Goal: Task Accomplishment & Management: Manage account settings

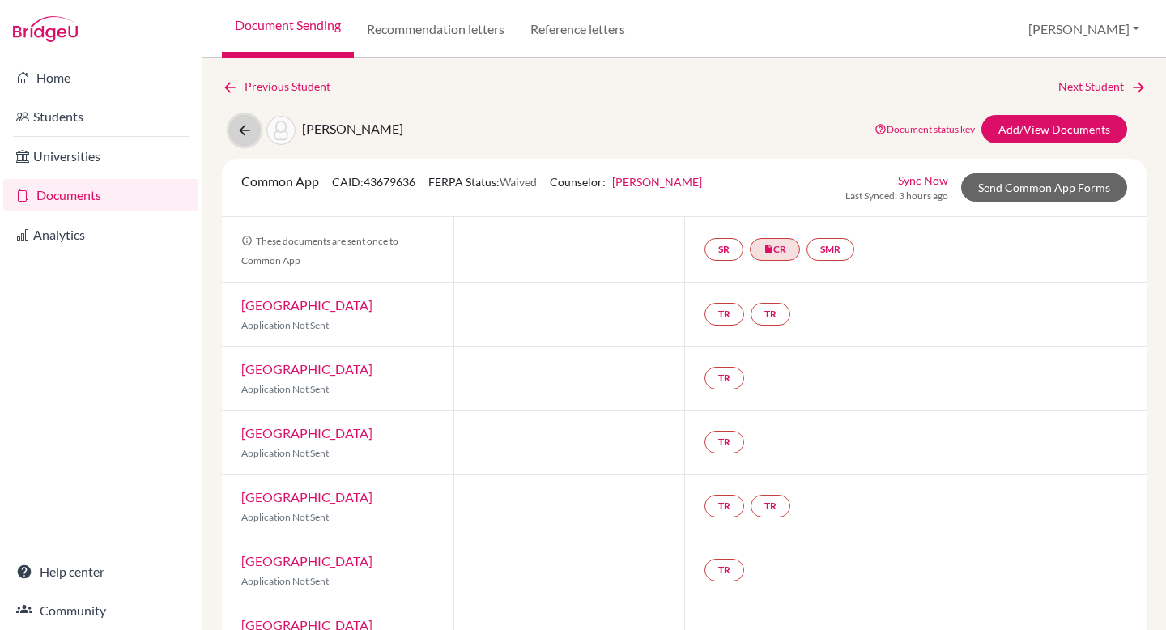
click at [244, 124] on icon at bounding box center [244, 130] width 16 height 16
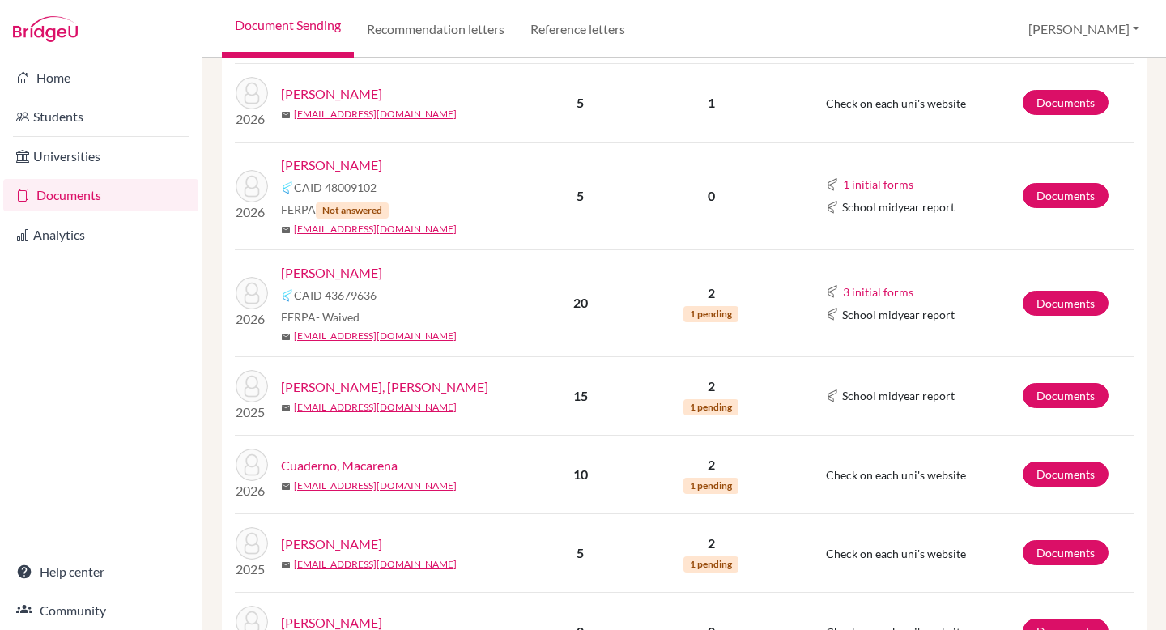
scroll to position [374, 0]
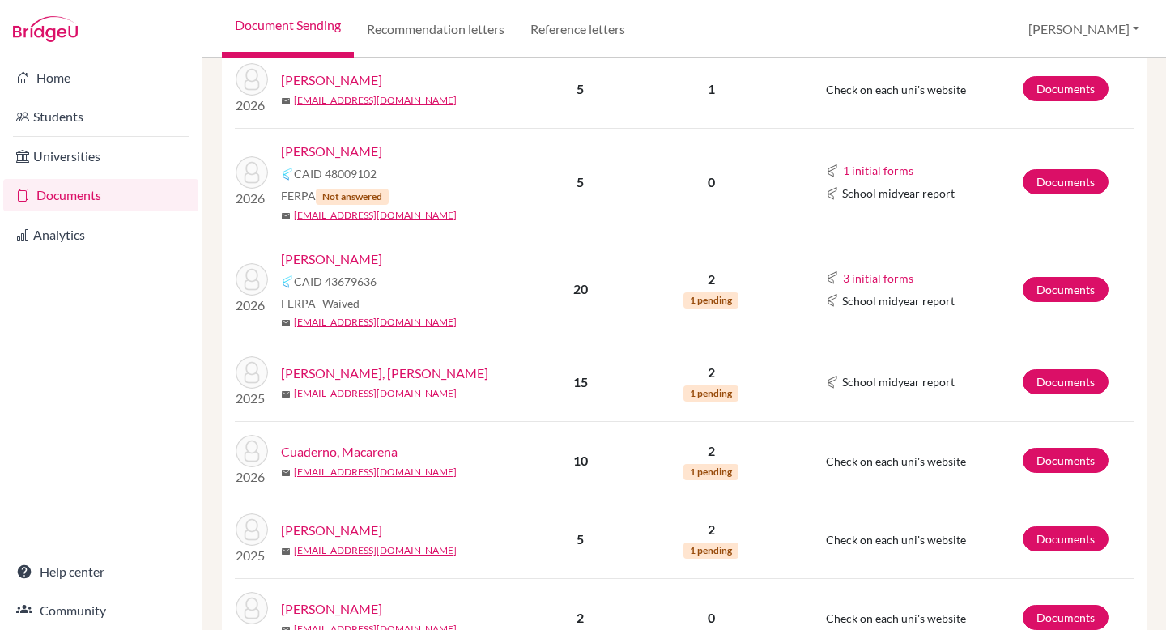
click at [369, 264] on link "Aschenbrenner, Luise" at bounding box center [331, 258] width 101 height 19
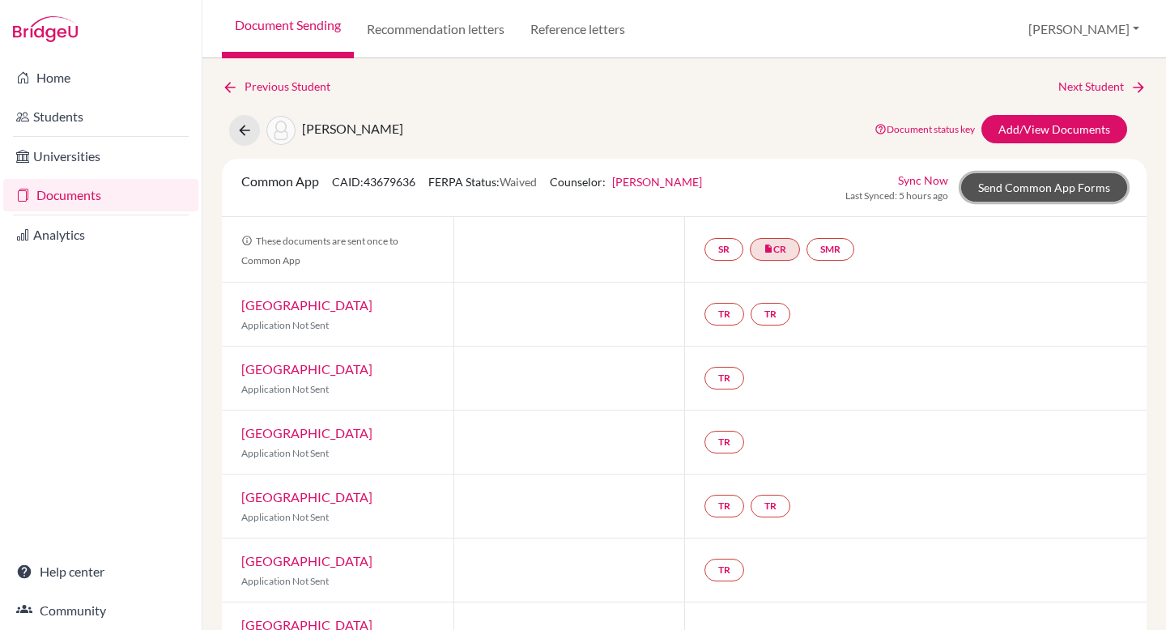
click at [1055, 189] on link "Send Common App Forms" at bounding box center [1044, 187] width 166 height 28
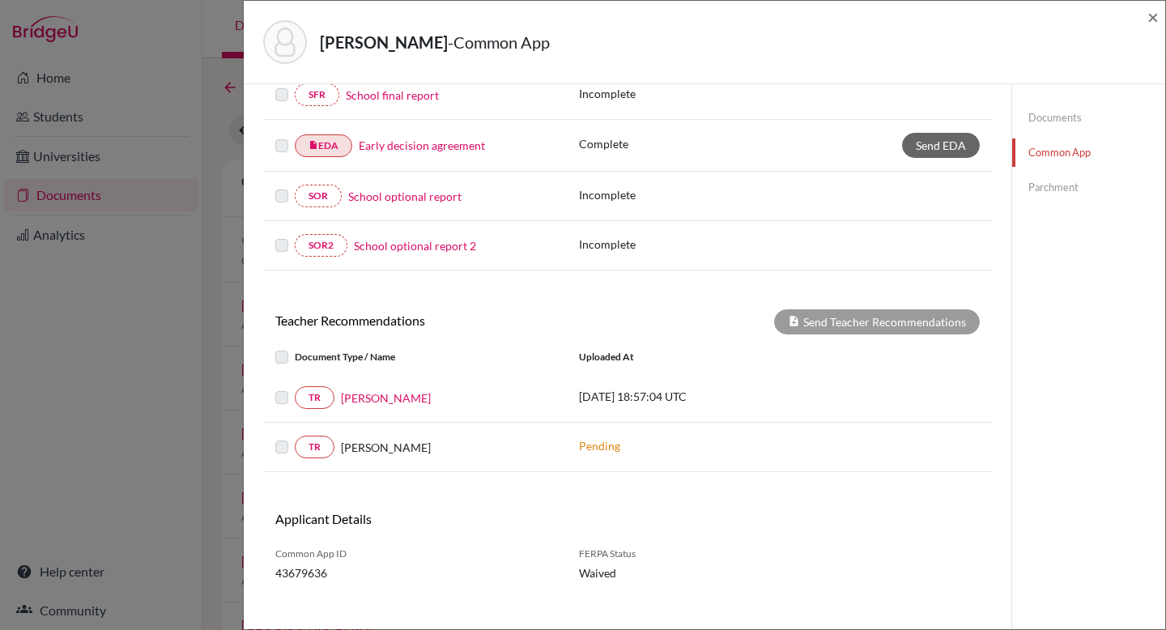
scroll to position [391, 0]
click at [1071, 151] on link "Common App" at bounding box center [1088, 152] width 153 height 28
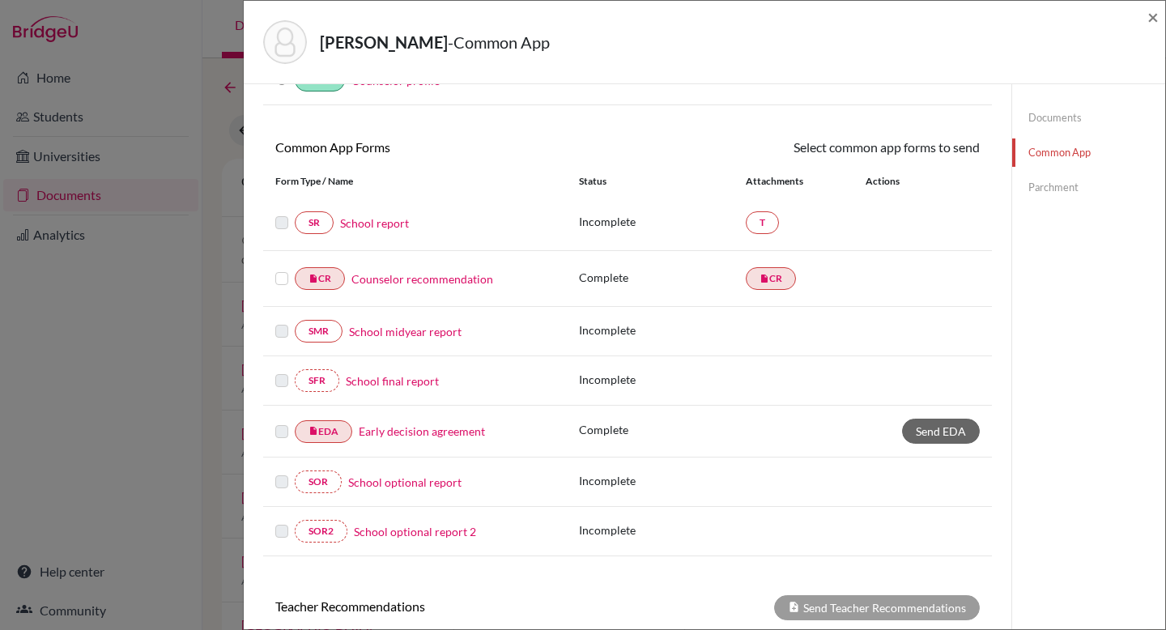
scroll to position [103, 0]
click at [397, 227] on link "School report" at bounding box center [374, 223] width 69 height 17
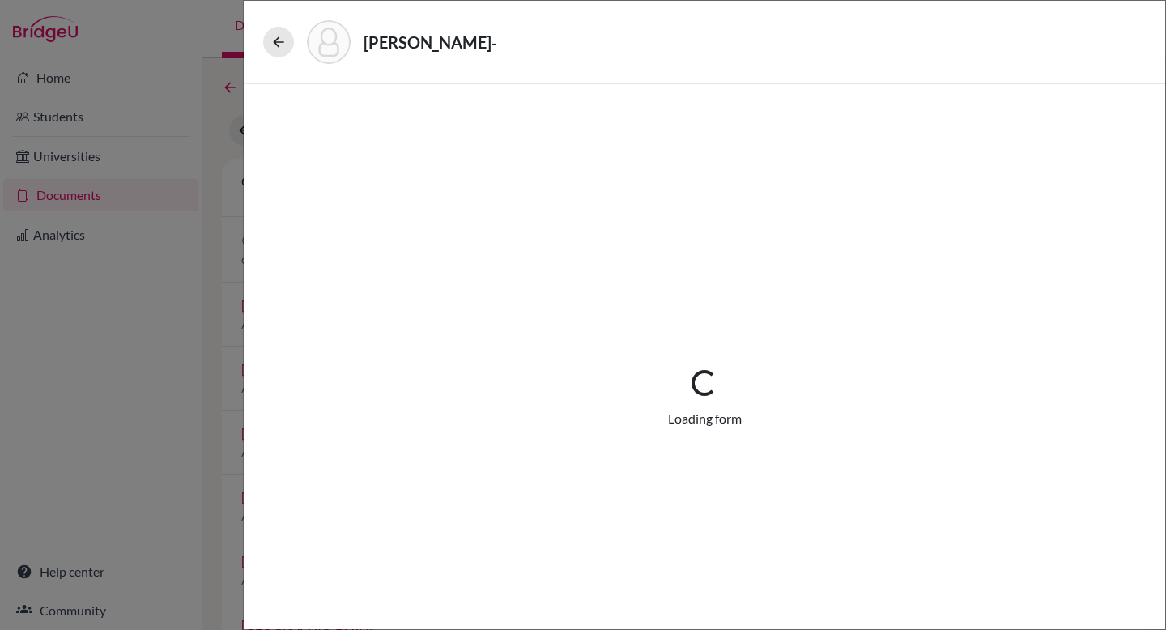
select select "2"
select select "664787"
select select "0"
select select "1"
select select "0"
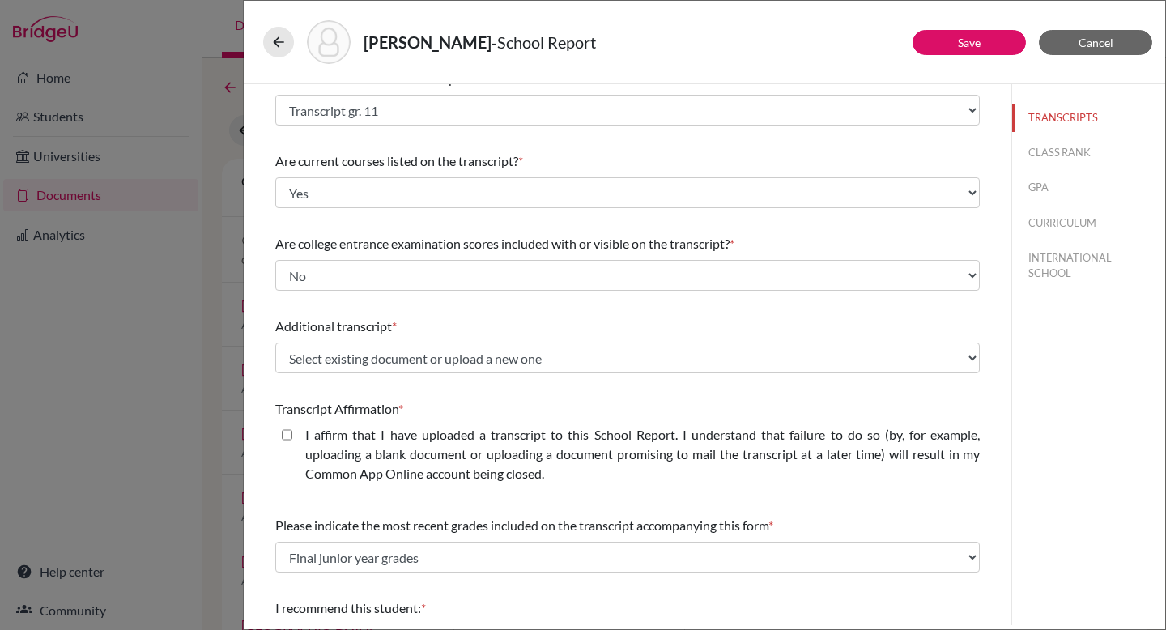
scroll to position [240, 0]
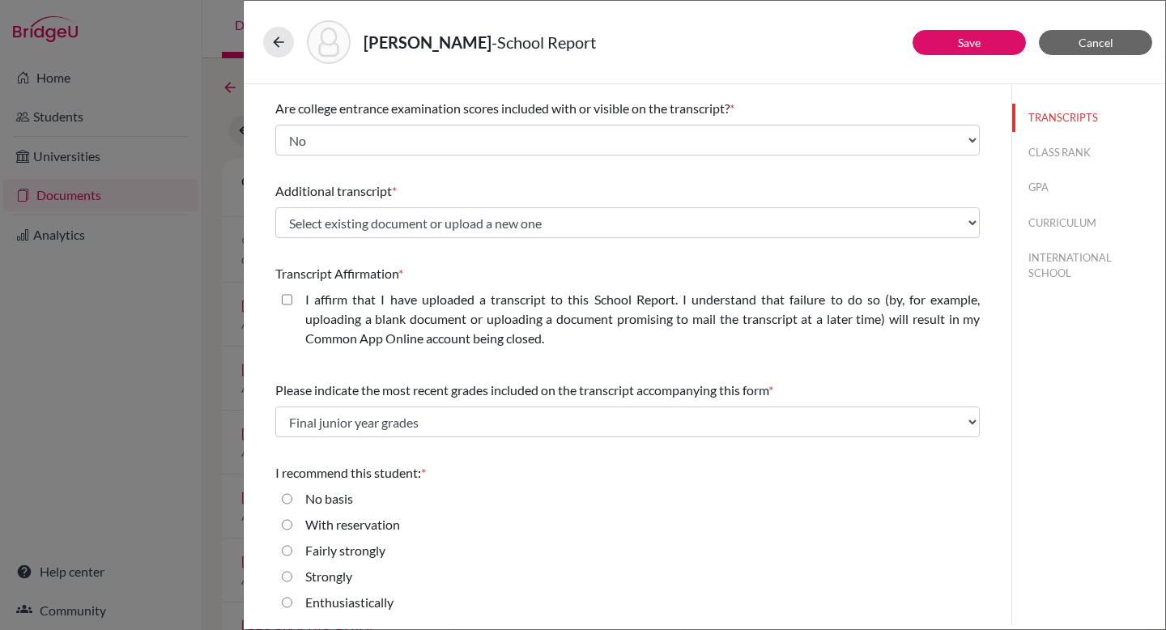
click at [287, 599] on input "Enthusiastically" at bounding box center [287, 602] width 11 height 19
radio input "true"
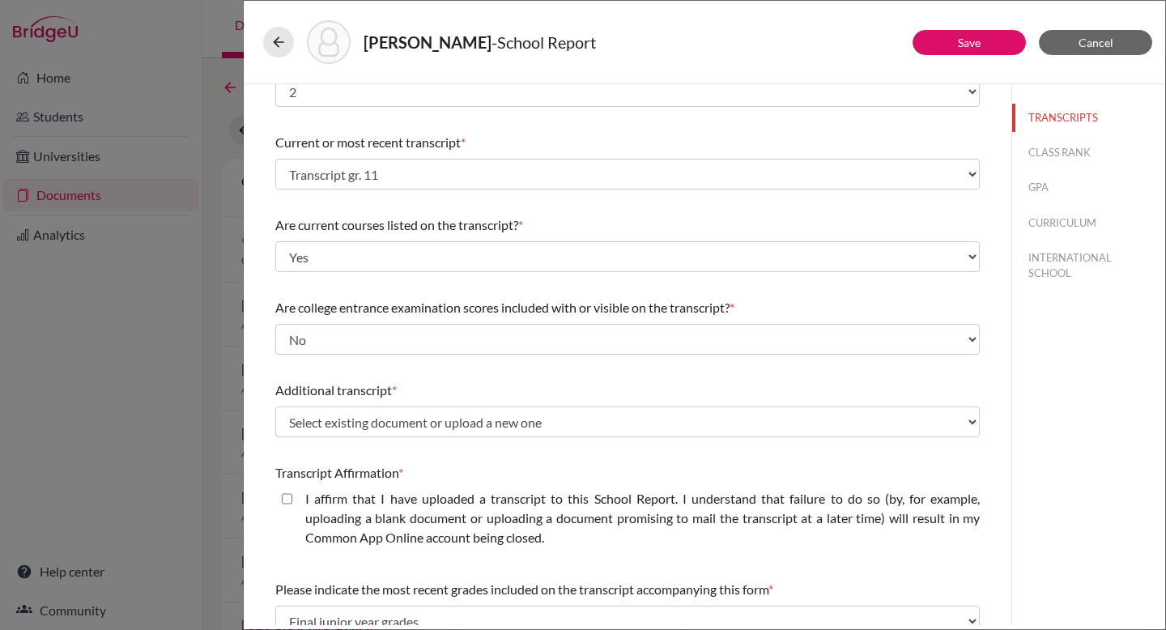
scroll to position [39, 0]
click at [277, 42] on icon at bounding box center [278, 42] width 16 height 16
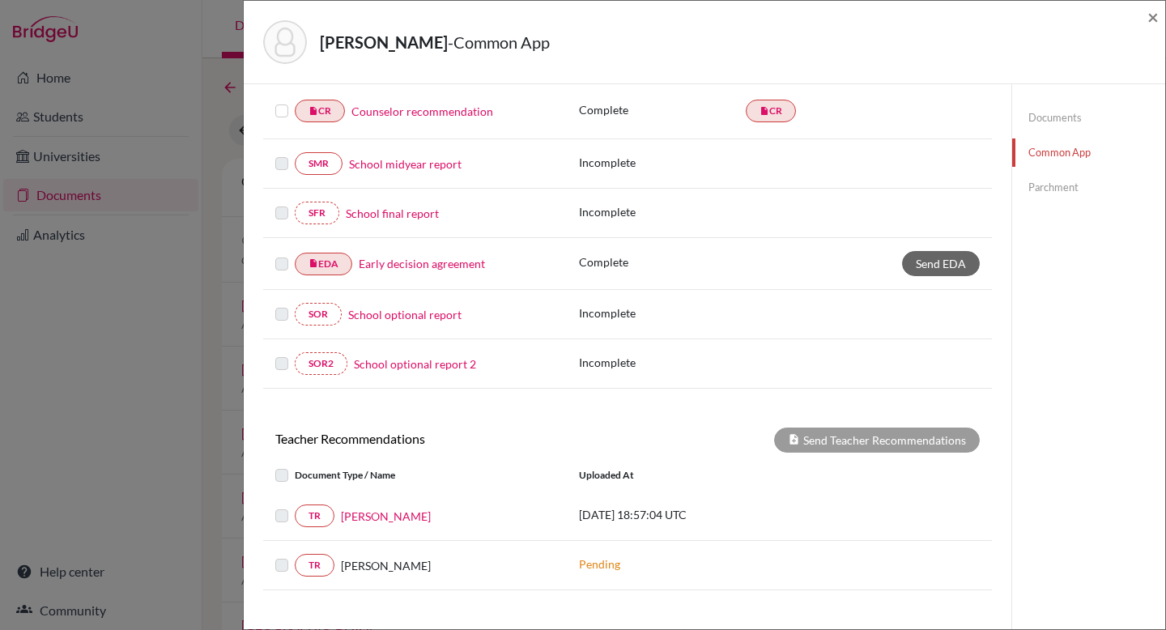
scroll to position [197, 0]
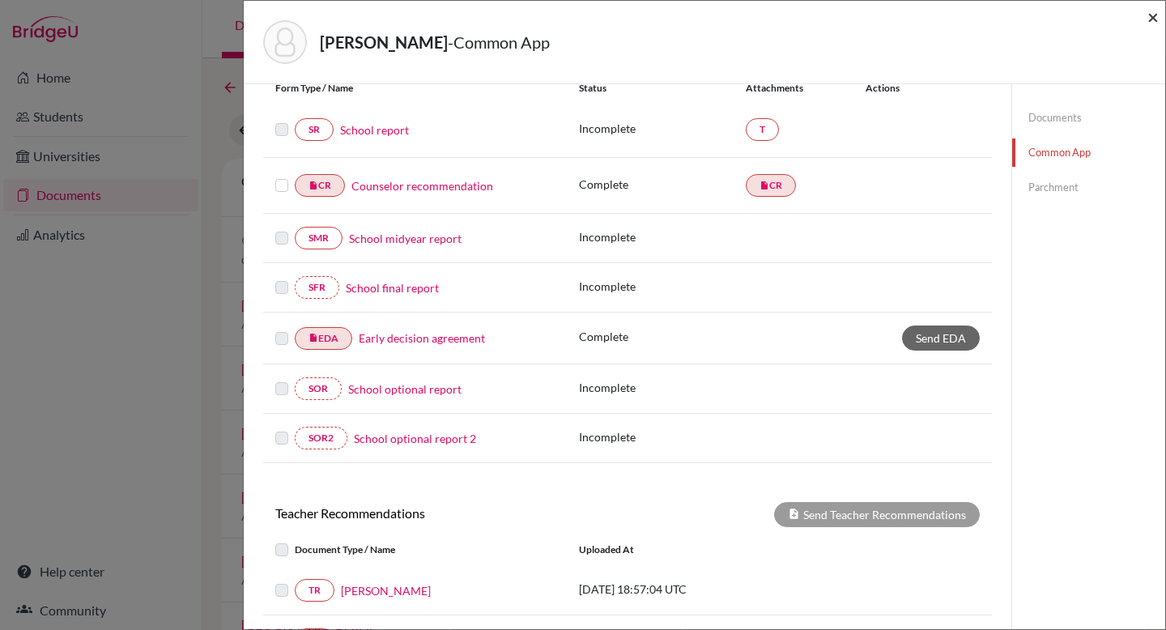
click at [1154, 17] on span "×" at bounding box center [1152, 16] width 11 height 23
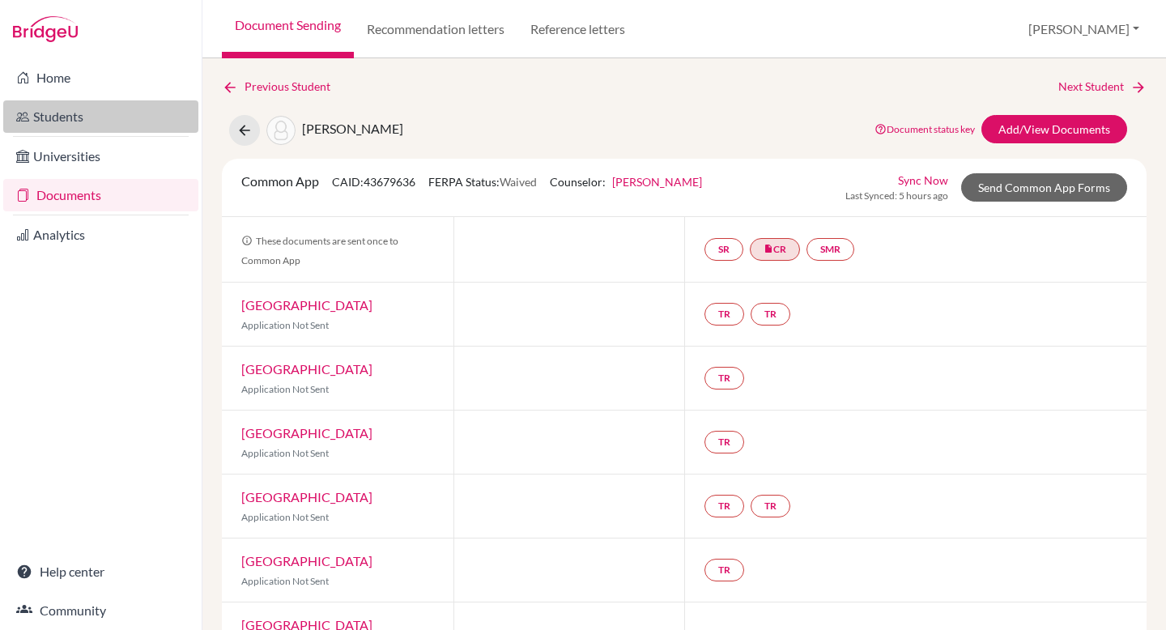
click at [119, 108] on link "Students" at bounding box center [100, 116] width 195 height 32
click at [106, 120] on link "Students" at bounding box center [100, 116] width 195 height 32
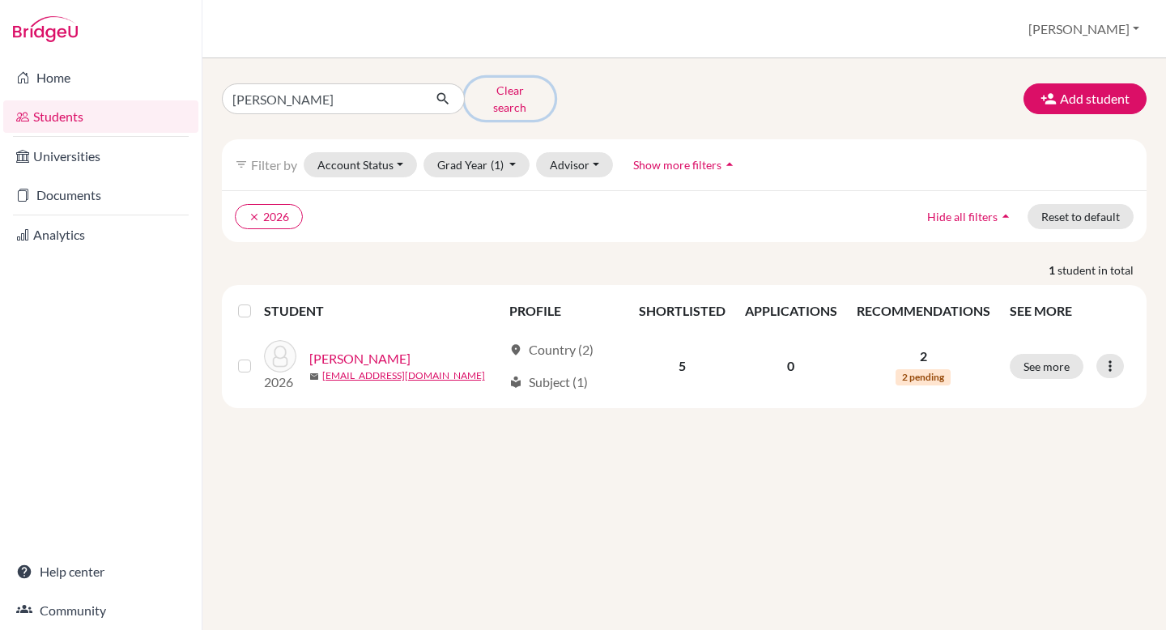
click at [517, 93] on button "Clear search" at bounding box center [510, 99] width 90 height 42
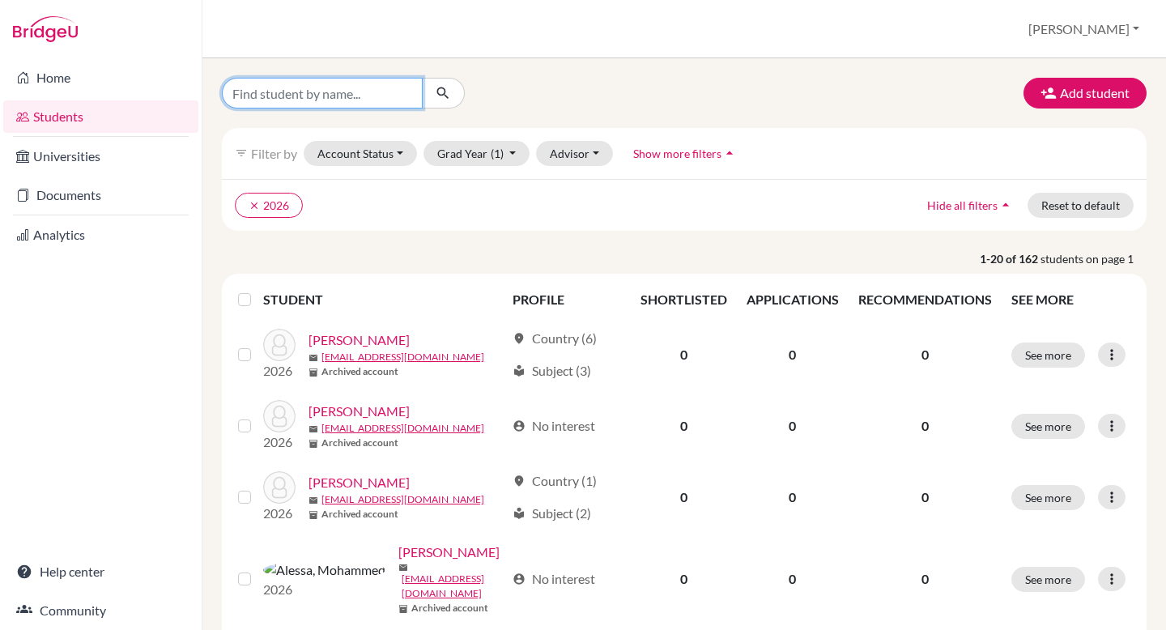
click at [355, 91] on input "Find student by name..." at bounding box center [322, 93] width 201 height 31
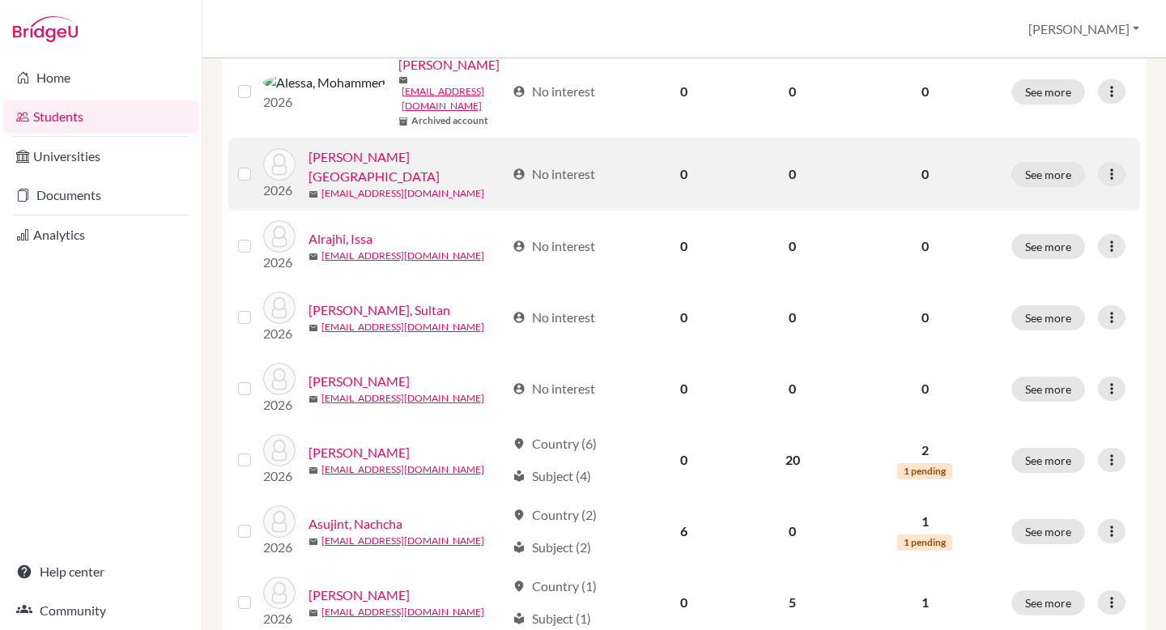
scroll to position [495, 0]
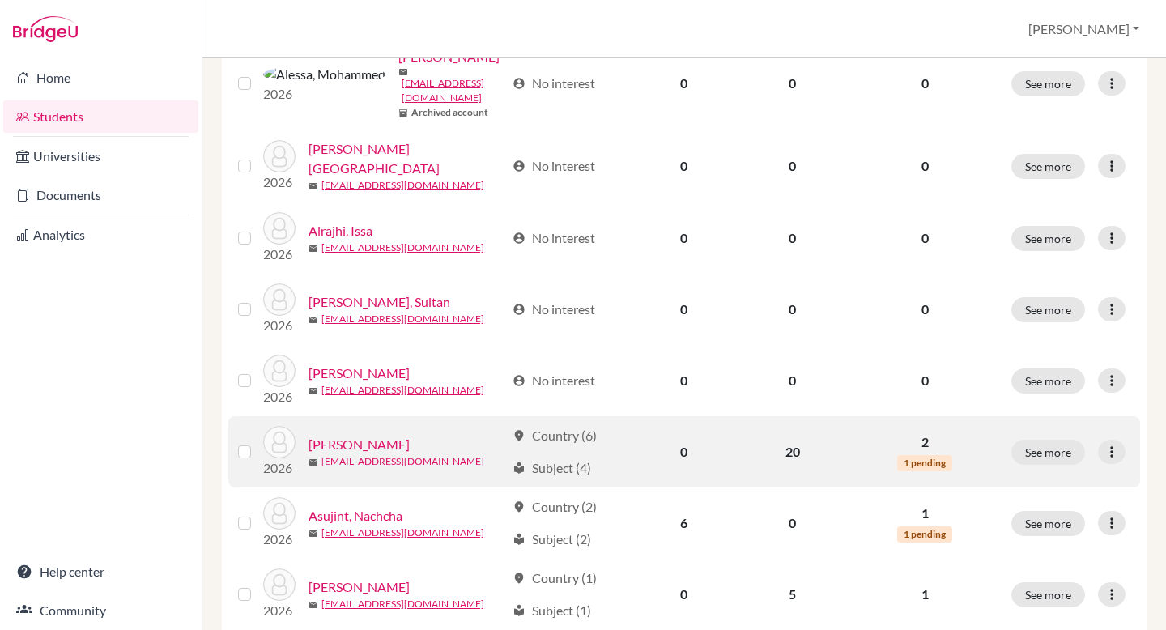
click at [375, 435] on link "Aschenbrenner, Luise" at bounding box center [358, 444] width 101 height 19
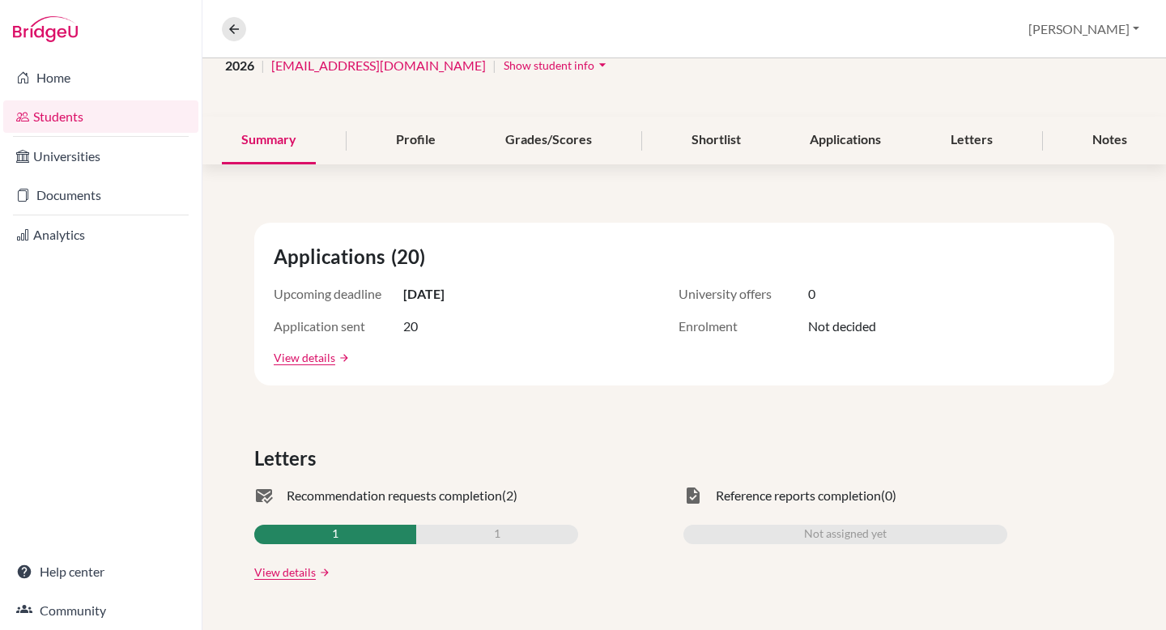
scroll to position [144, 0]
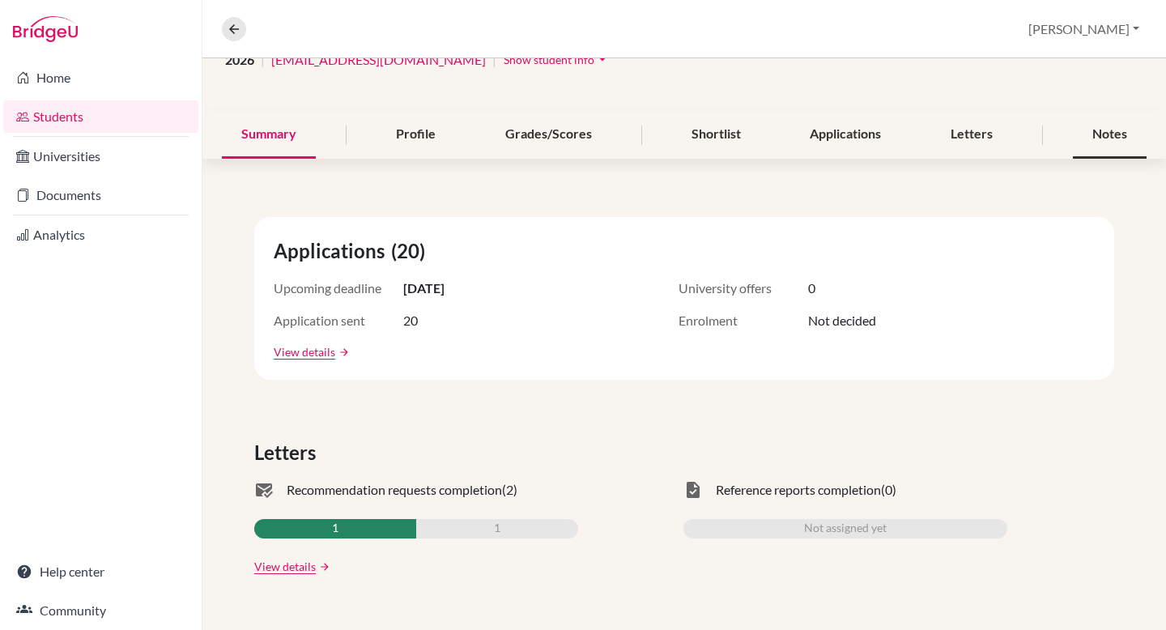
click at [1103, 129] on div "Notes" at bounding box center [1110, 135] width 74 height 48
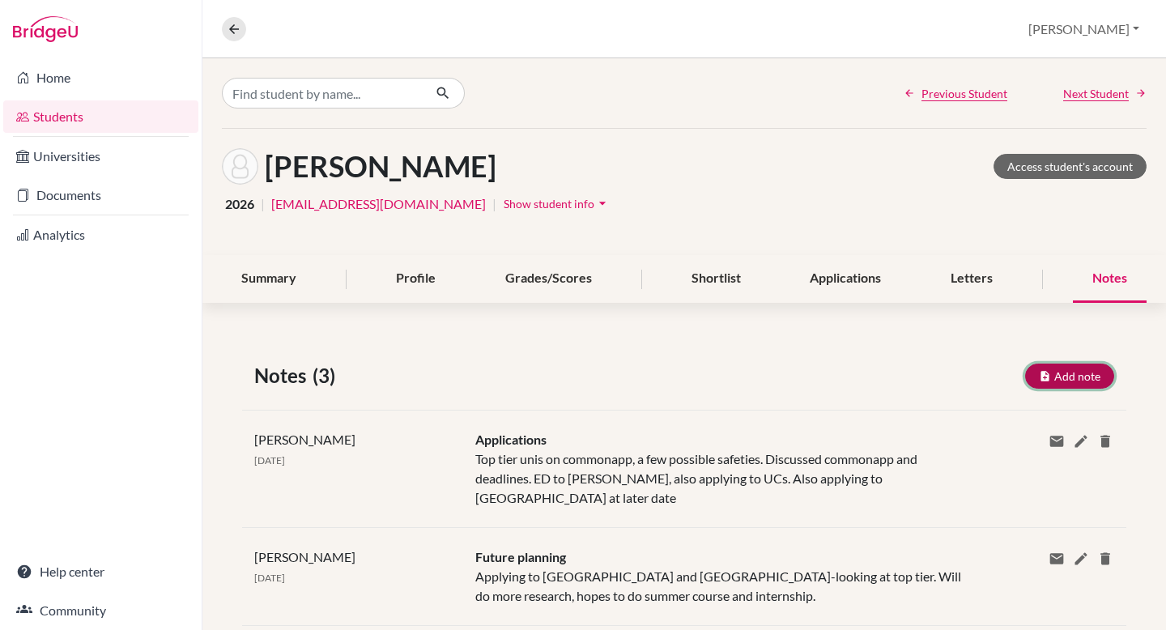
click at [1067, 374] on button "Add note" at bounding box center [1069, 375] width 89 height 25
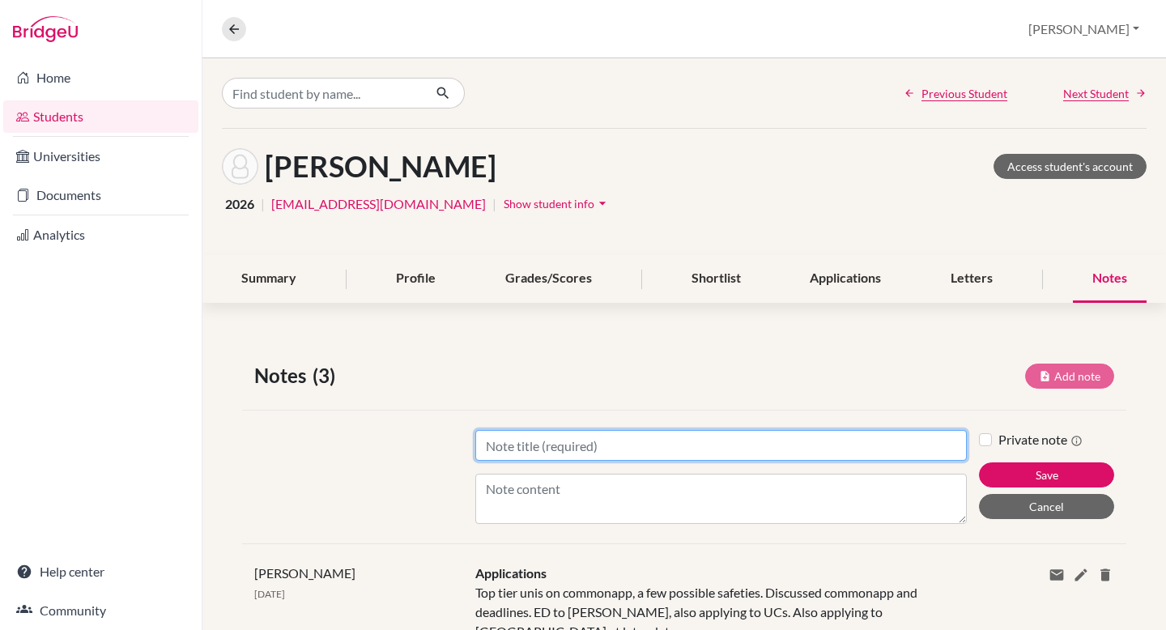
click at [624, 443] on input "Title" at bounding box center [720, 445] width 491 height 31
type input "US applications"
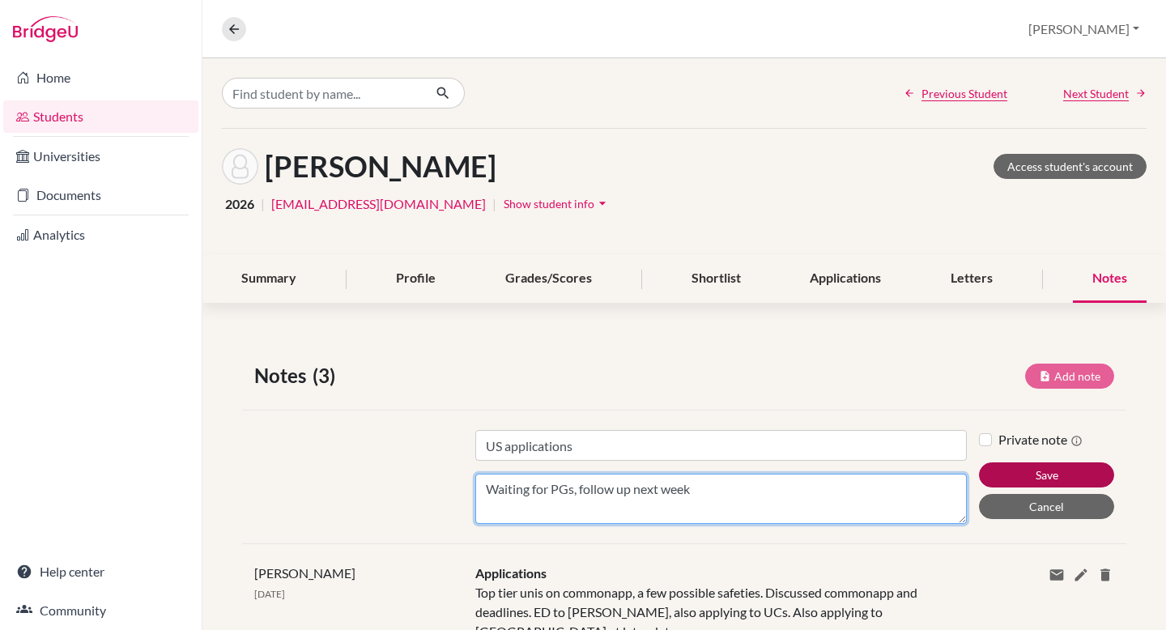
type textarea "Waiting for PGs, follow up next week"
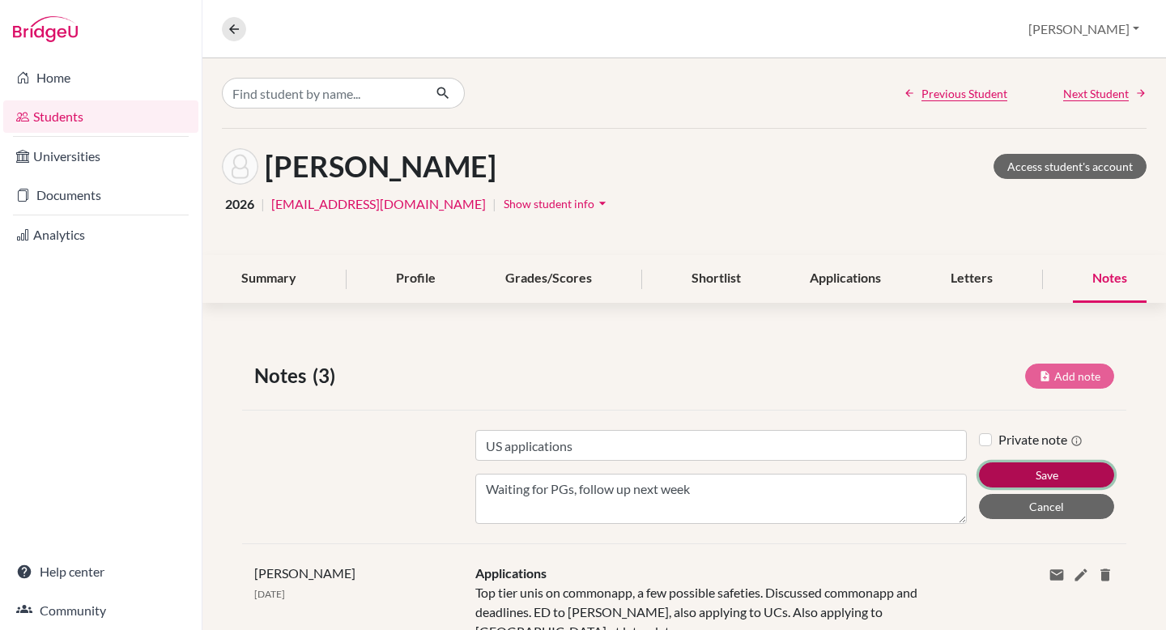
click at [1057, 469] on button "Save" at bounding box center [1046, 474] width 135 height 25
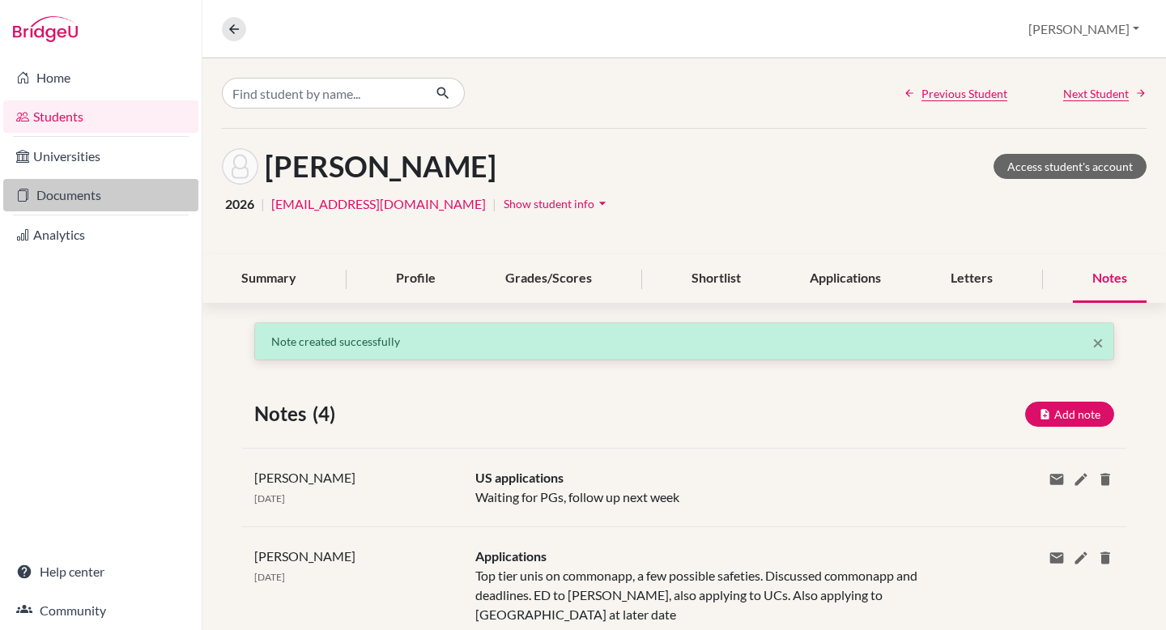
click at [120, 196] on link "Documents" at bounding box center [100, 195] width 195 height 32
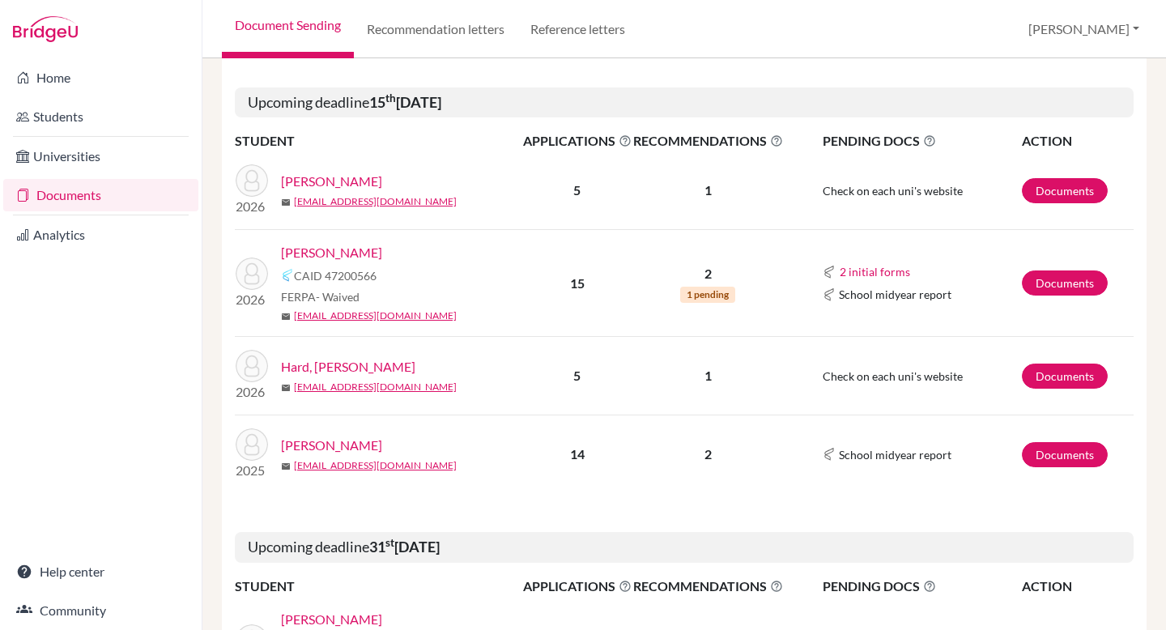
scroll to position [412, 0]
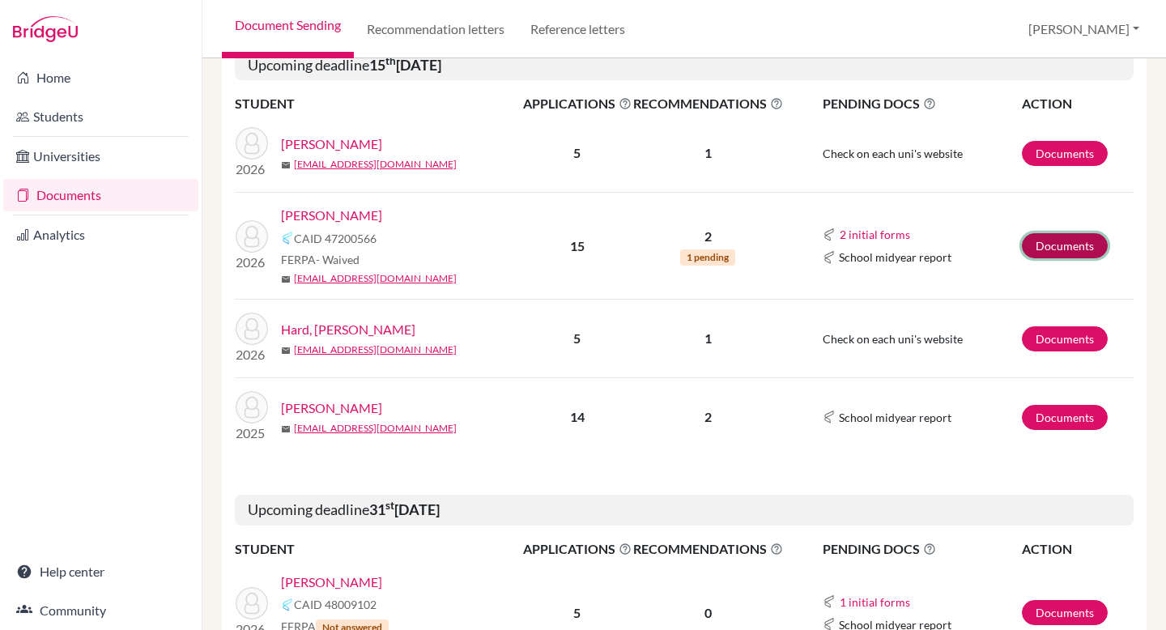
click at [1073, 244] on link "Documents" at bounding box center [1065, 245] width 86 height 25
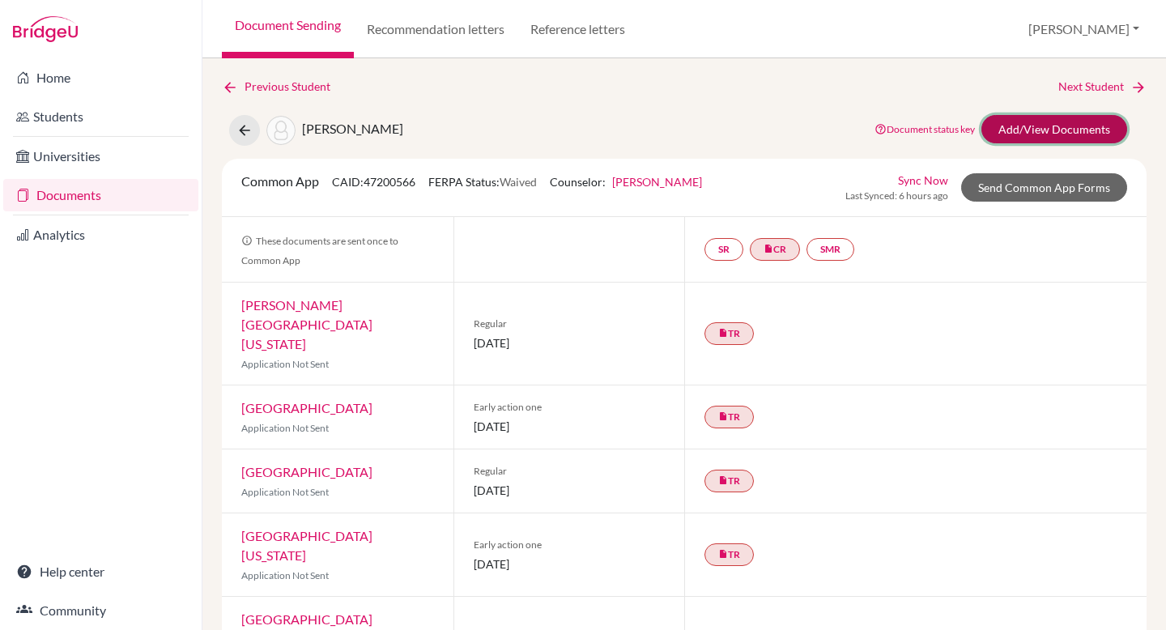
click at [1042, 122] on link "Add/View Documents" at bounding box center [1054, 129] width 146 height 28
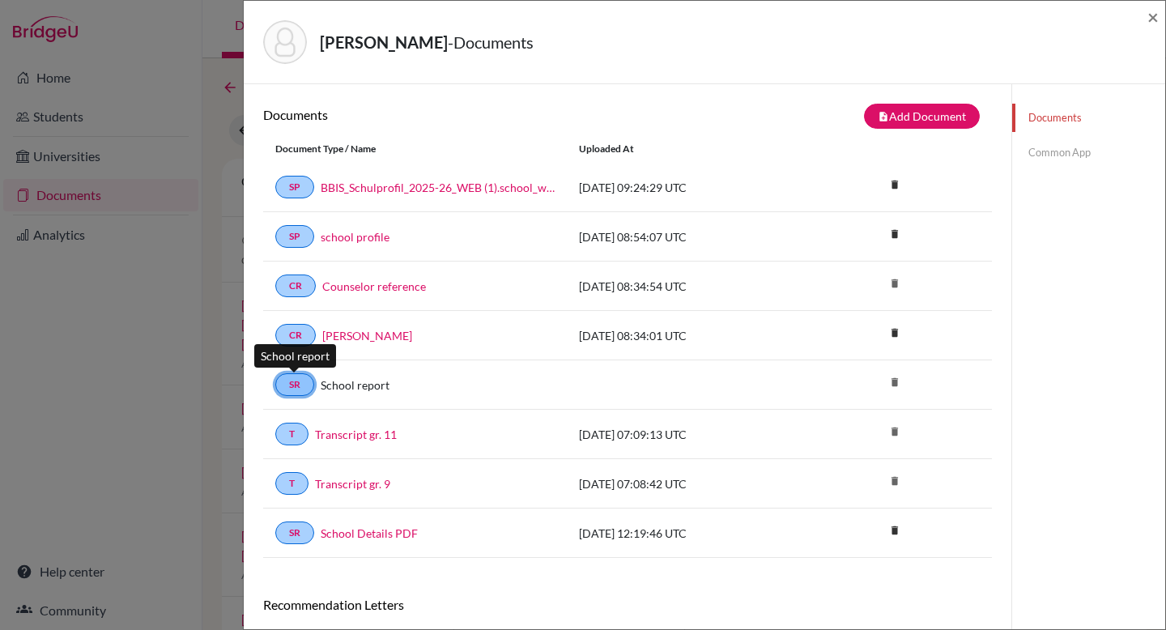
click at [296, 388] on link "SR" at bounding box center [294, 384] width 39 height 23
click at [1072, 159] on link "Common App" at bounding box center [1088, 152] width 153 height 28
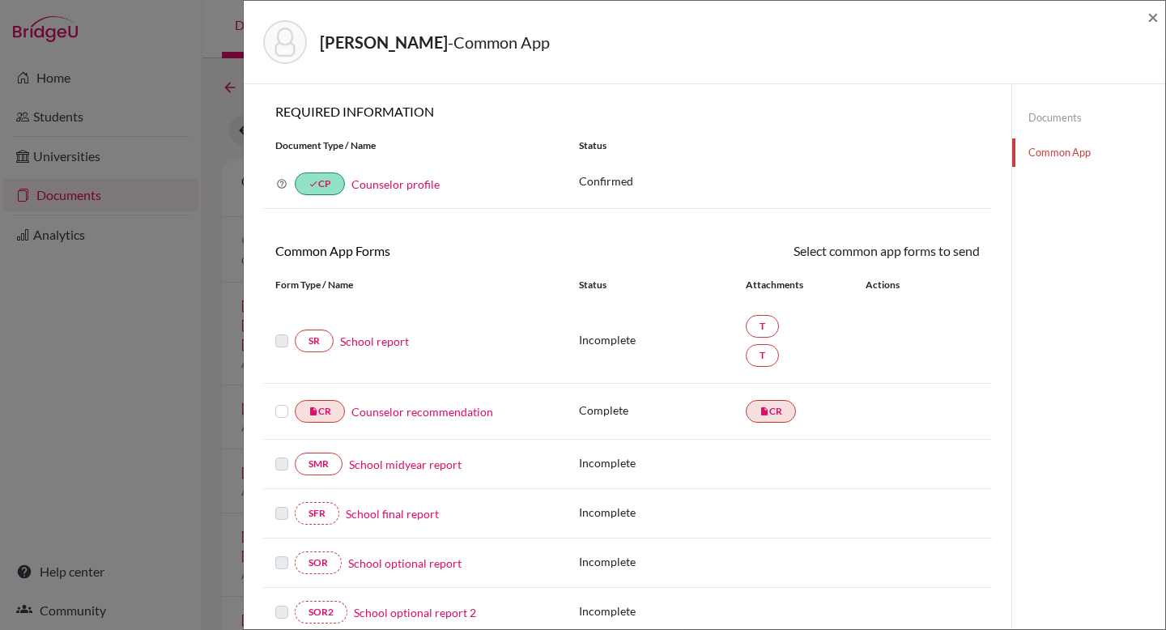
click at [393, 339] on link "School report" at bounding box center [374, 341] width 69 height 17
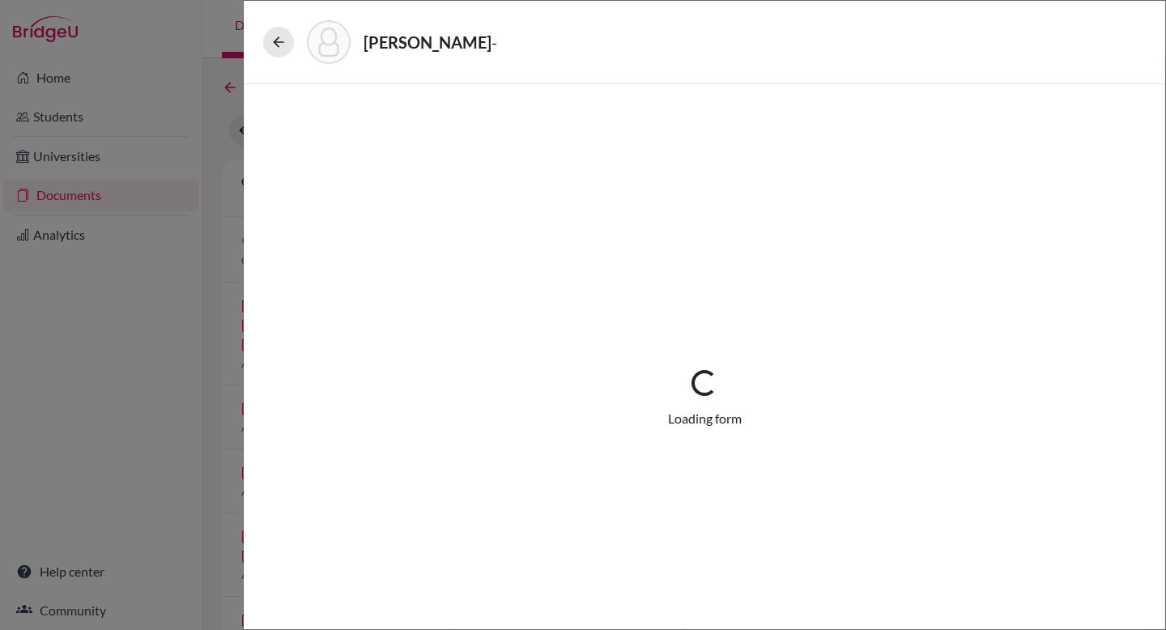
select select "3"
select select "662849"
select select "0"
select select "1"
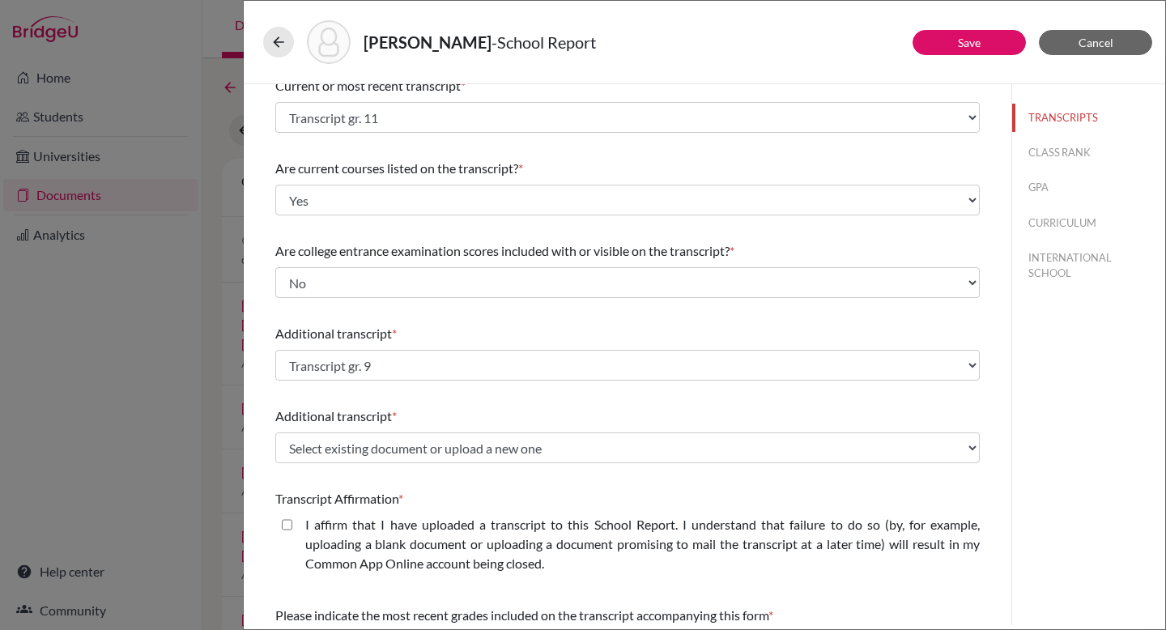
scroll to position [100, 0]
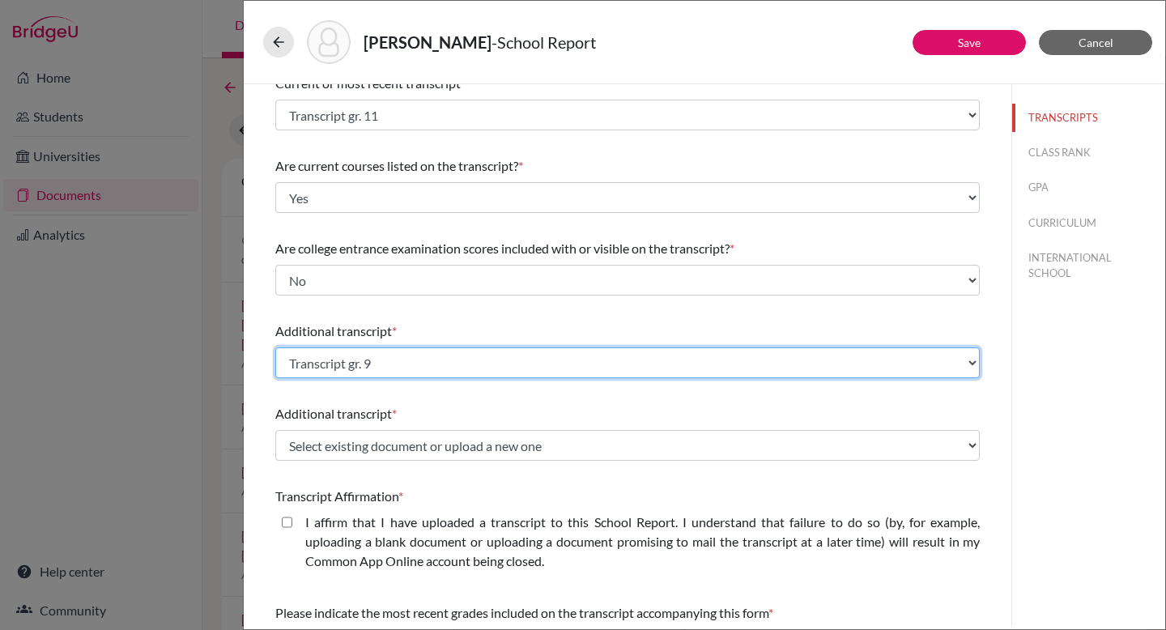
click at [967, 358] on select "Select existing document or upload a new one Transcript gr. 9 Transcript gr. 11…" at bounding box center [627, 362] width 704 height 31
select select "Upload New File"
click at [275, 347] on select "Select existing document or upload a new one Transcript gr. 9 Transcript gr. 11…" at bounding box center [627, 362] width 704 height 31
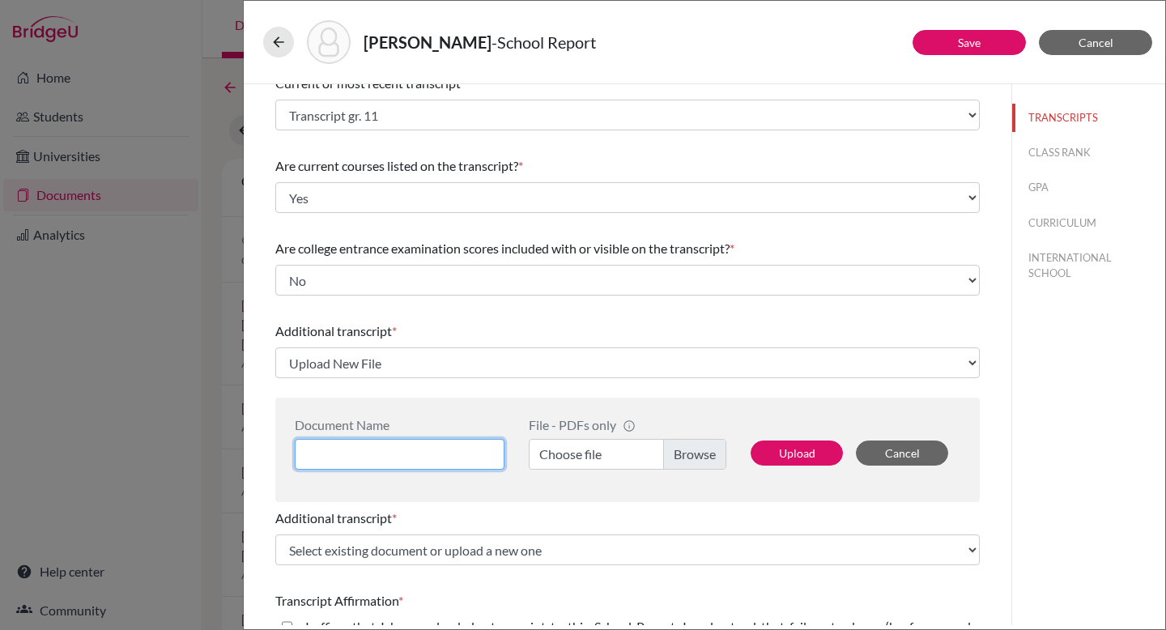
click at [437, 451] on input at bounding box center [400, 454] width 210 height 31
type input "Transcript gr. 9"
click at [681, 452] on label "Choose file" at bounding box center [628, 454] width 198 height 31
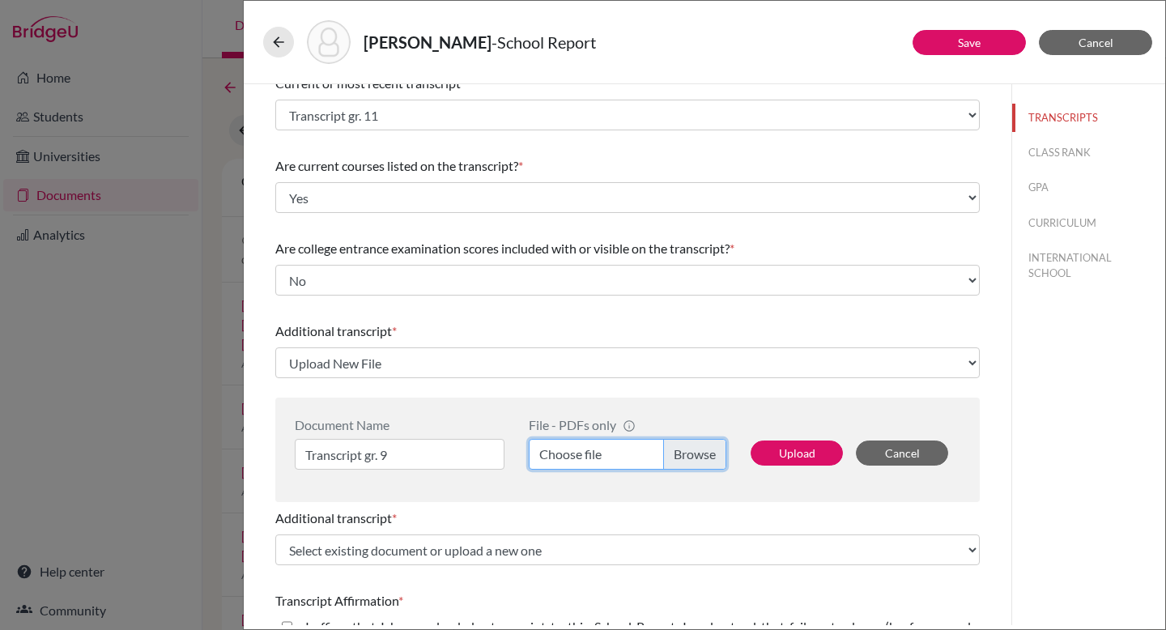
click at [681, 452] on input "Choose file" at bounding box center [628, 454] width 198 height 31
click at [798, 455] on button "Upload" at bounding box center [796, 452] width 92 height 25
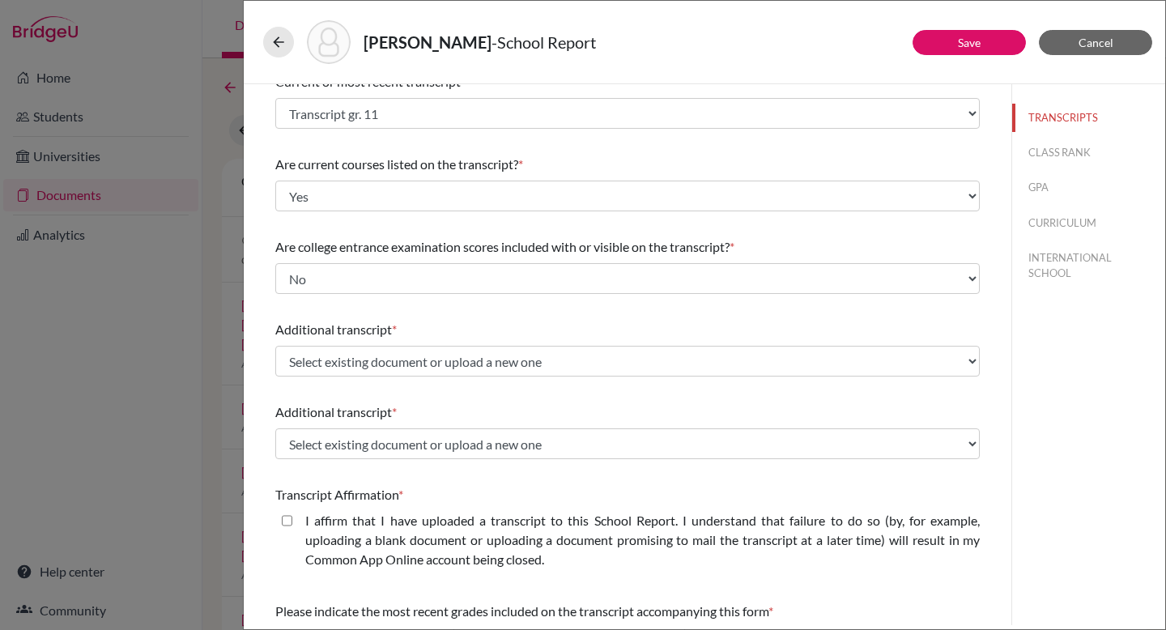
scroll to position [103, 0]
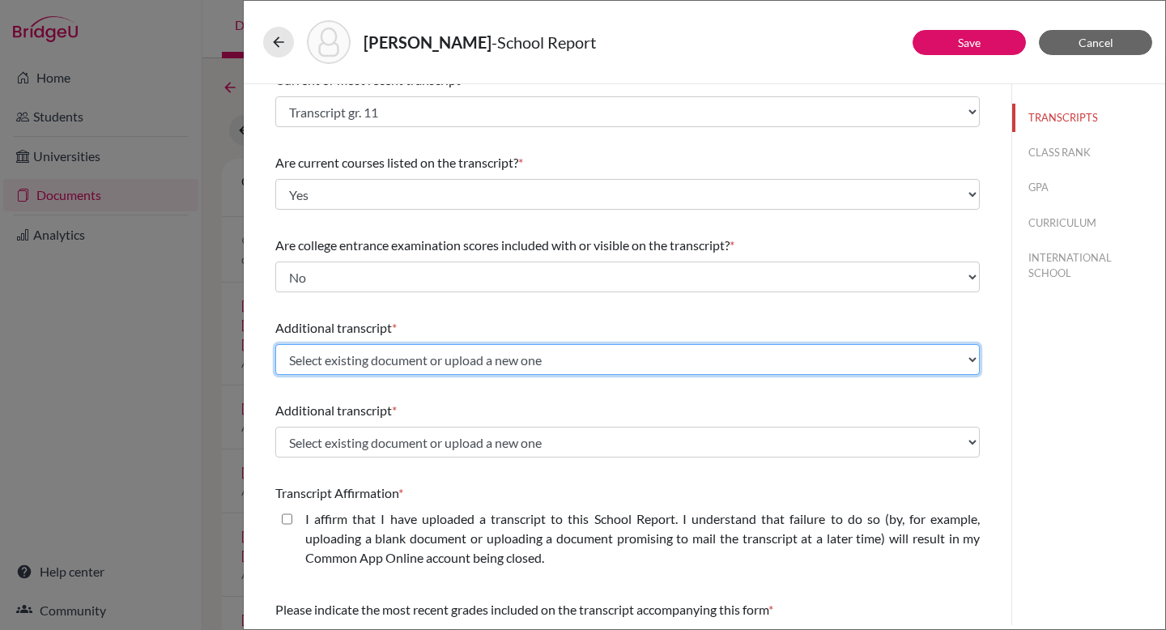
click at [792, 363] on select "Select existing document or upload a new one Transcript gr. 9 Transcript gr. 9 …" at bounding box center [627, 359] width 704 height 31
select select "662848"
click at [275, 344] on select "Select existing document or upload a new one Transcript gr. 9 Transcript gr. 9 …" at bounding box center [627, 359] width 704 height 31
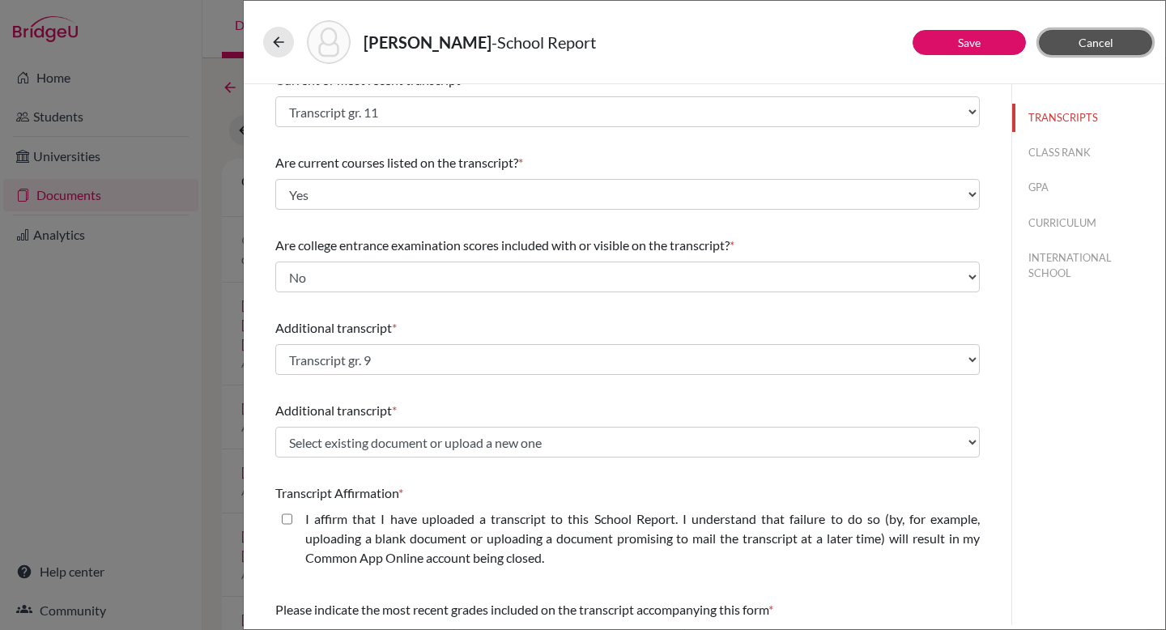
click at [1082, 44] on span "Cancel" at bounding box center [1095, 43] width 35 height 14
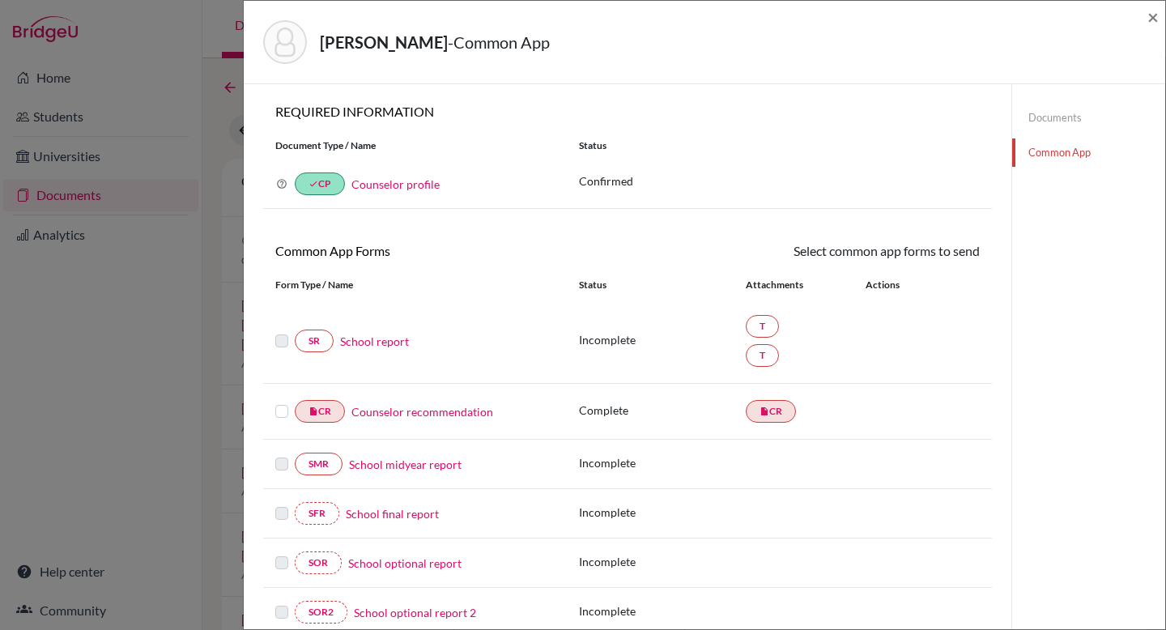
click at [1052, 113] on link "Documents" at bounding box center [1088, 118] width 153 height 28
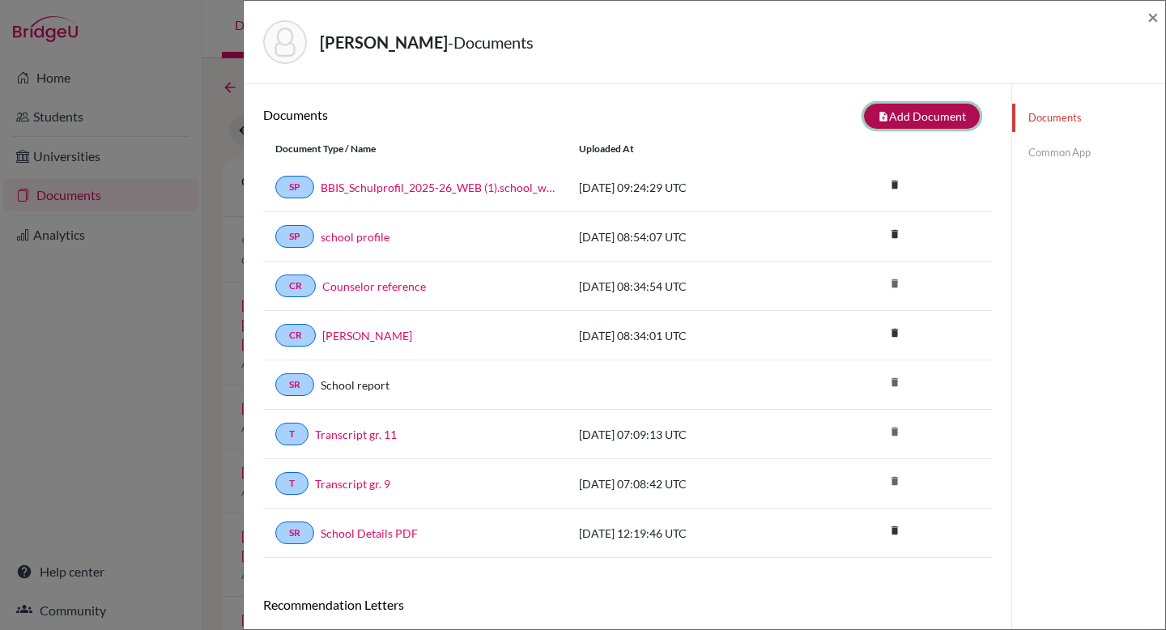
click at [917, 117] on button "note_add Add Document" at bounding box center [922, 116] width 116 height 25
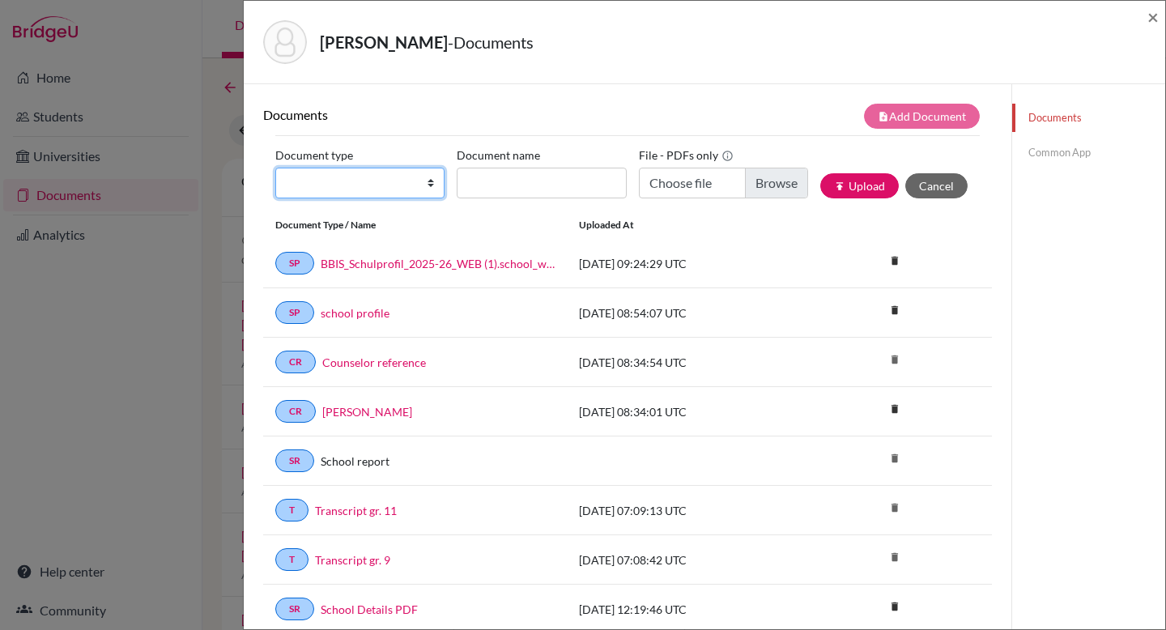
click at [430, 184] on select "Change explanation for Common App reports Counselor recommendation Internationa…" at bounding box center [359, 183] width 169 height 31
select select "2"
click at [275, 168] on select "Change explanation for Common App reports Counselor recommendation Internationa…" at bounding box center [359, 183] width 169 height 31
click at [489, 165] on label "Document name" at bounding box center [498, 154] width 83 height 25
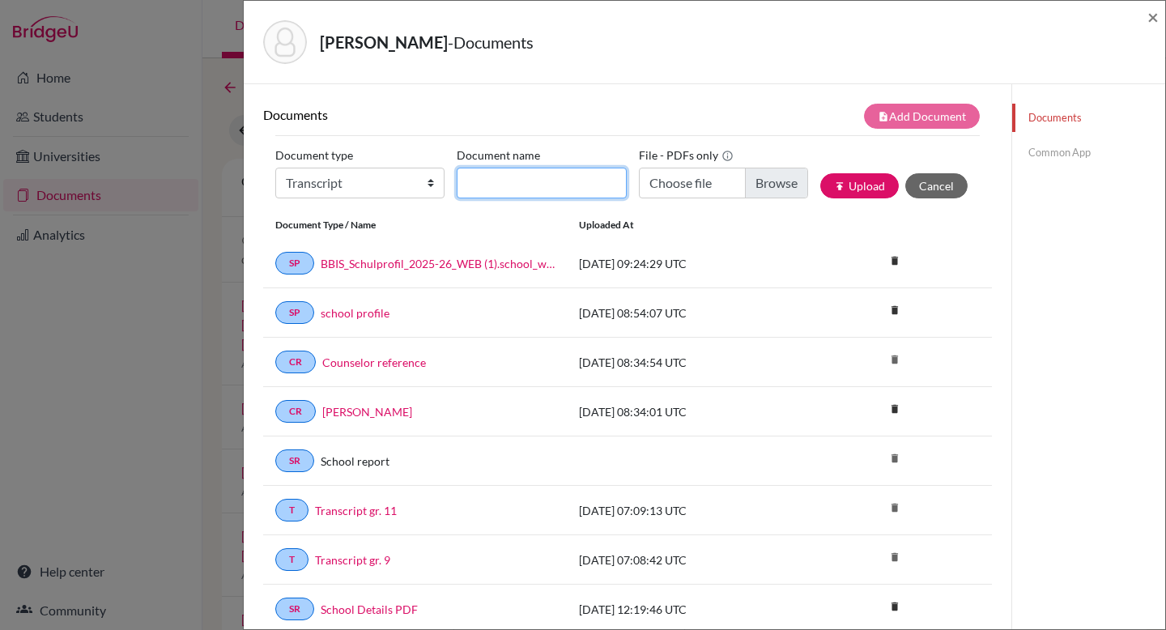
click at [489, 168] on input "Document name" at bounding box center [541, 183] width 169 height 31
type input "Gr 9 plus"
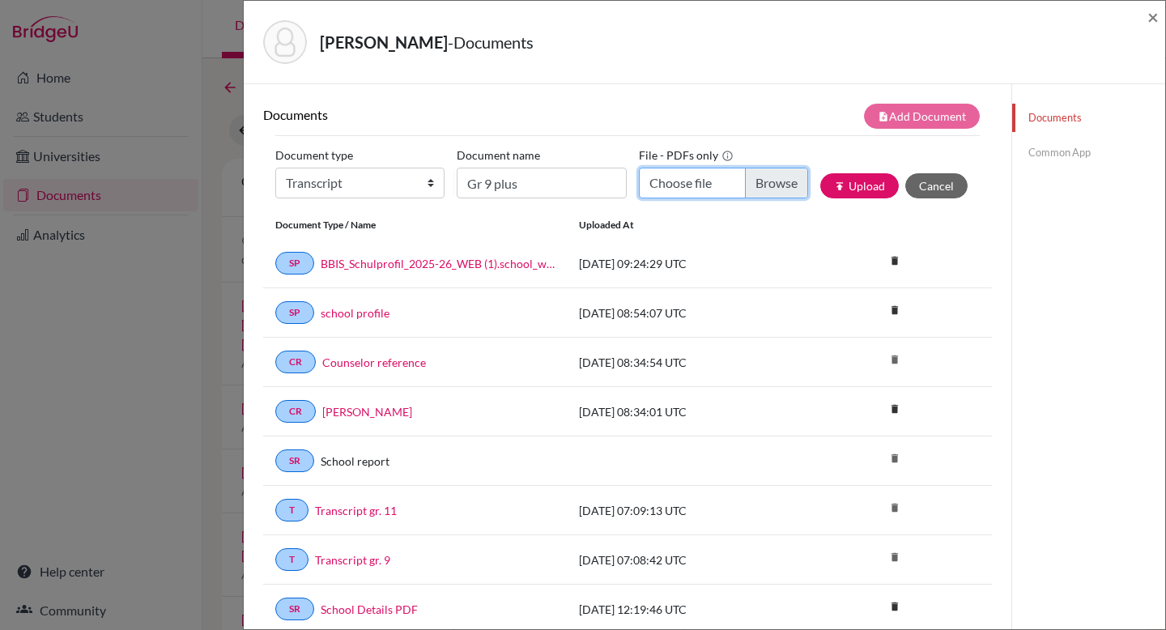
click at [773, 181] on input "Choose file" at bounding box center [723, 183] width 169 height 31
type input "C:\fakepath\Ben_Fregau_Transcript Gr 9 Baltimore.pdf"
click at [856, 186] on button "publish Upload" at bounding box center [859, 185] width 79 height 25
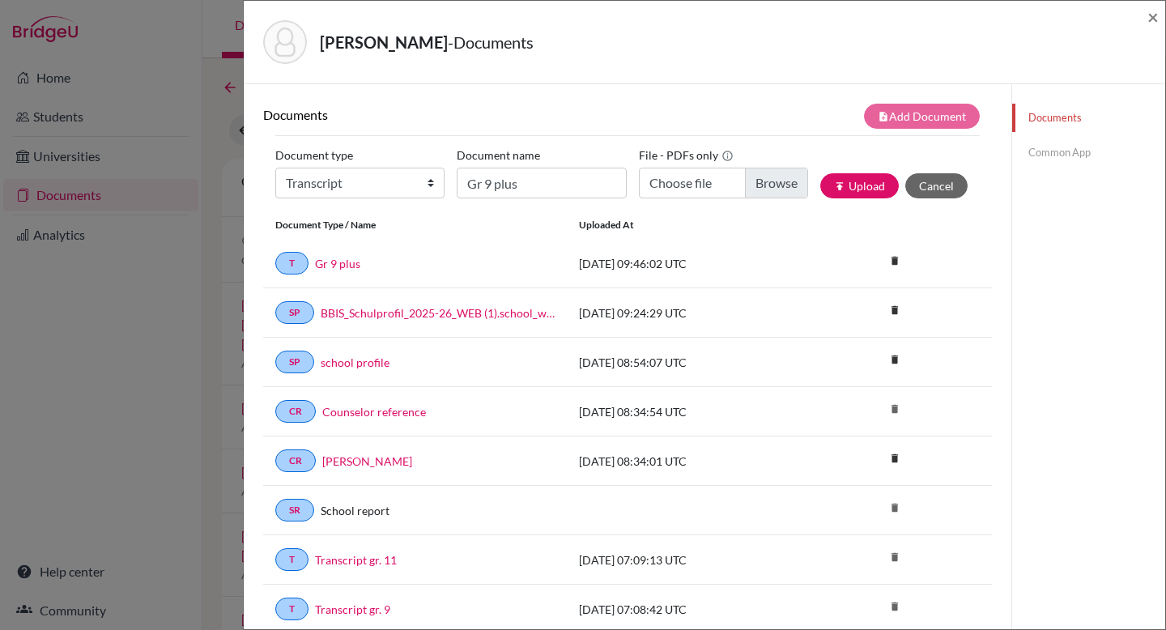
click at [1052, 153] on link "Common App" at bounding box center [1088, 152] width 153 height 28
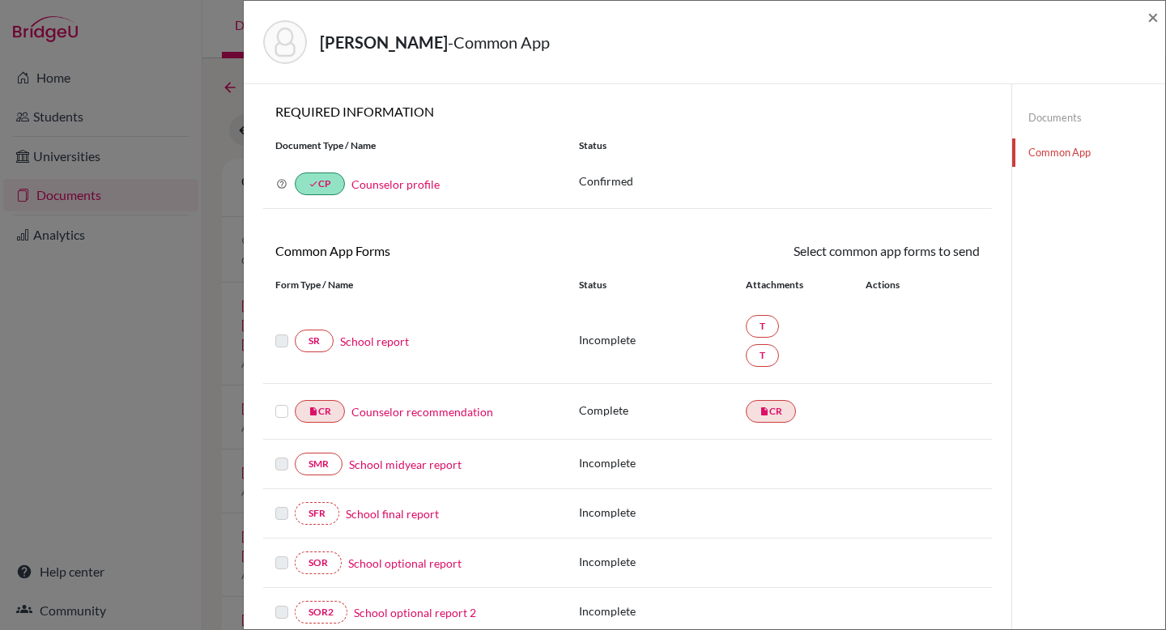
click at [396, 341] on link "School report" at bounding box center [374, 341] width 69 height 17
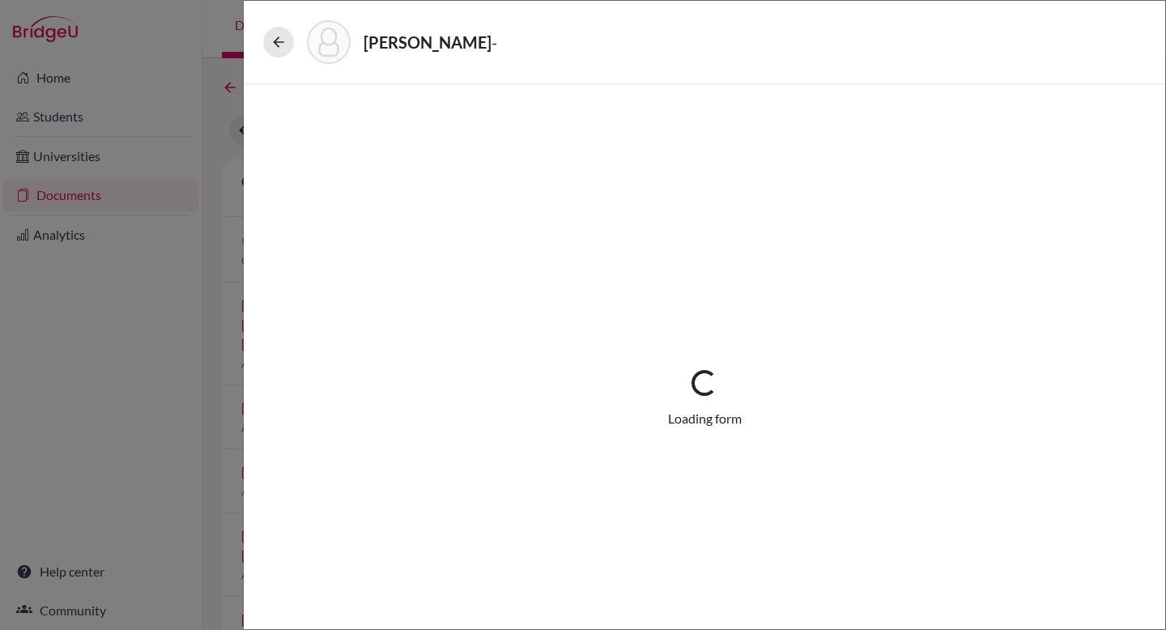
select select "3"
select select "662849"
select select "0"
select select "1"
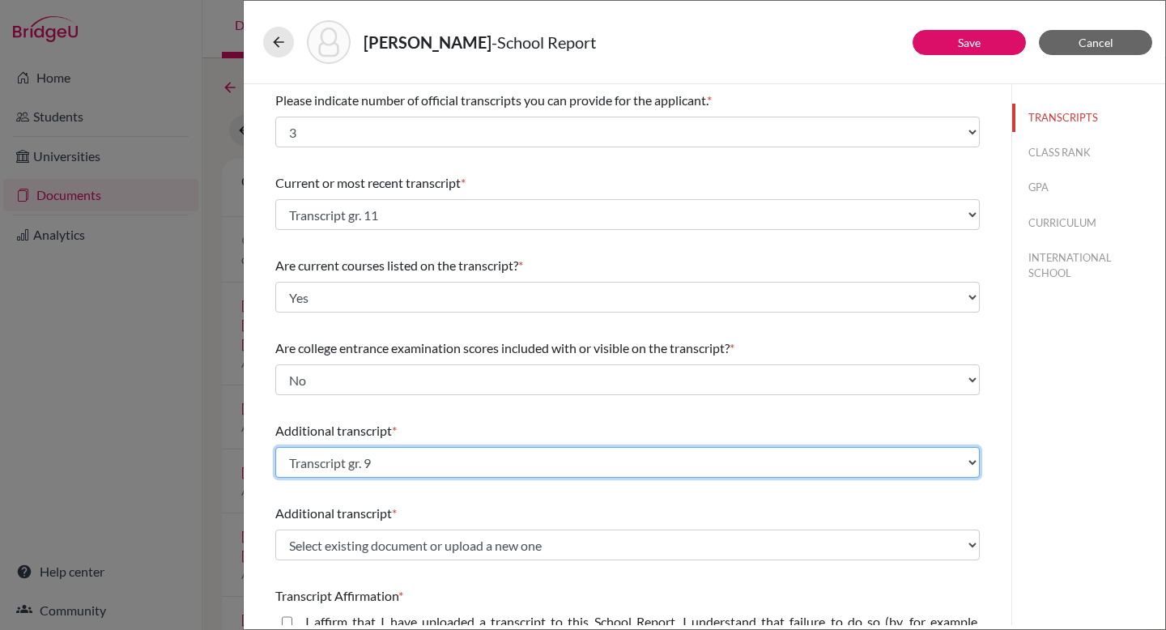
click at [972, 457] on select "Select existing document or upload a new one Transcript gr. 9 Transcript gr. 11…" at bounding box center [627, 462] width 704 height 31
select select "674455"
click at [275, 447] on select "Select existing document or upload a new one Transcript gr. 9 Transcript gr. 11…" at bounding box center [627, 462] width 704 height 31
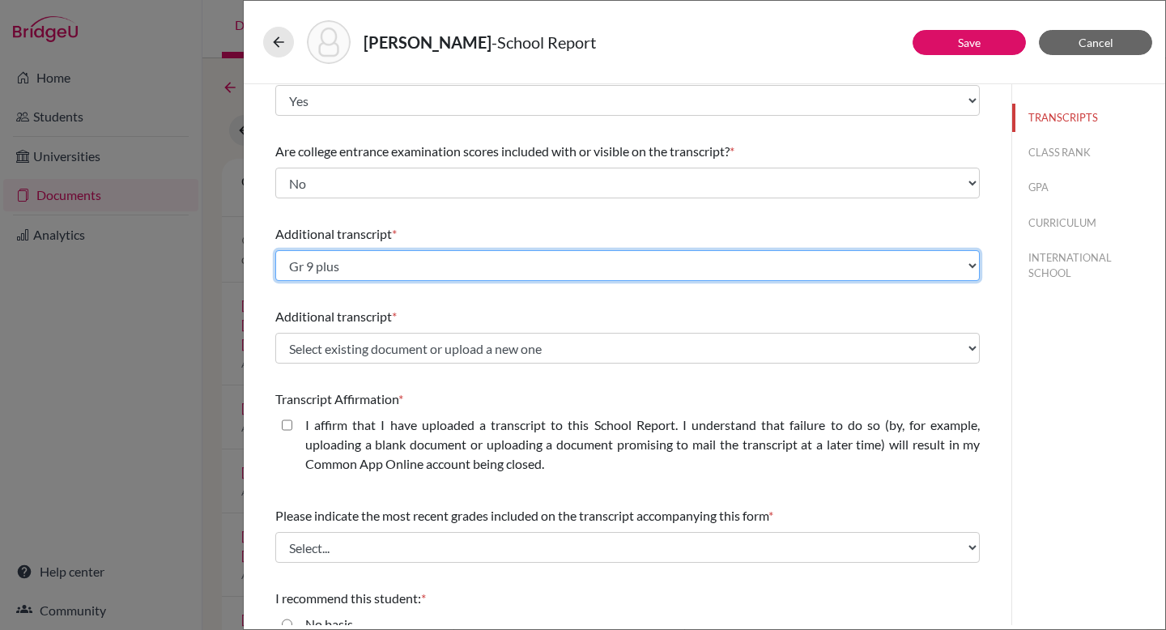
scroll to position [201, 0]
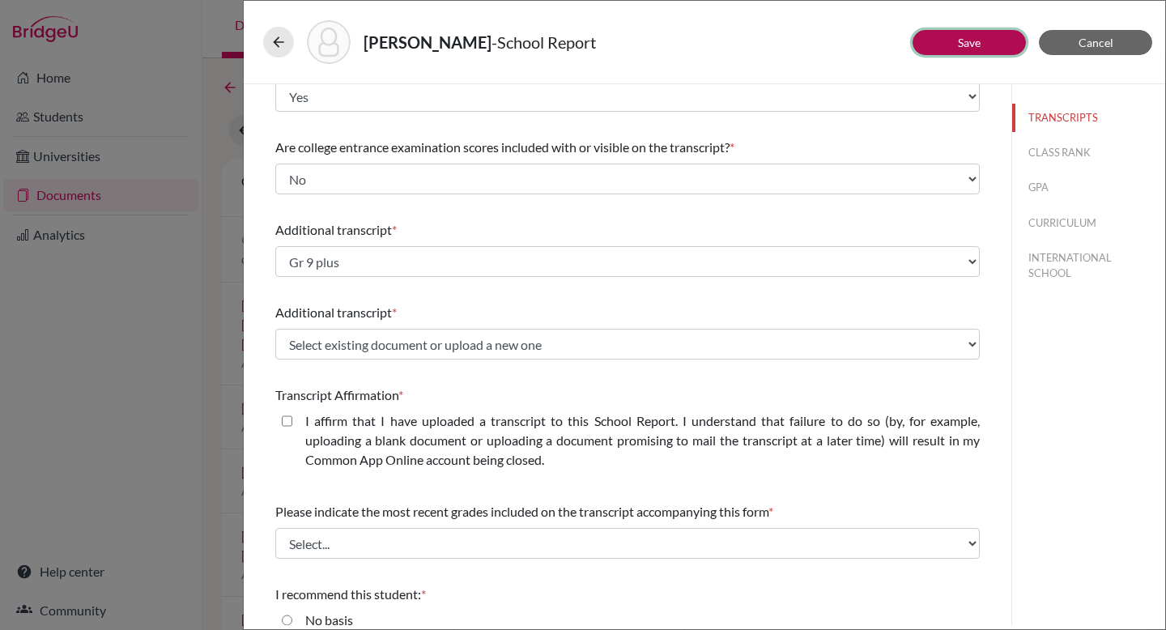
click at [993, 46] on button "Save" at bounding box center [968, 42] width 113 height 25
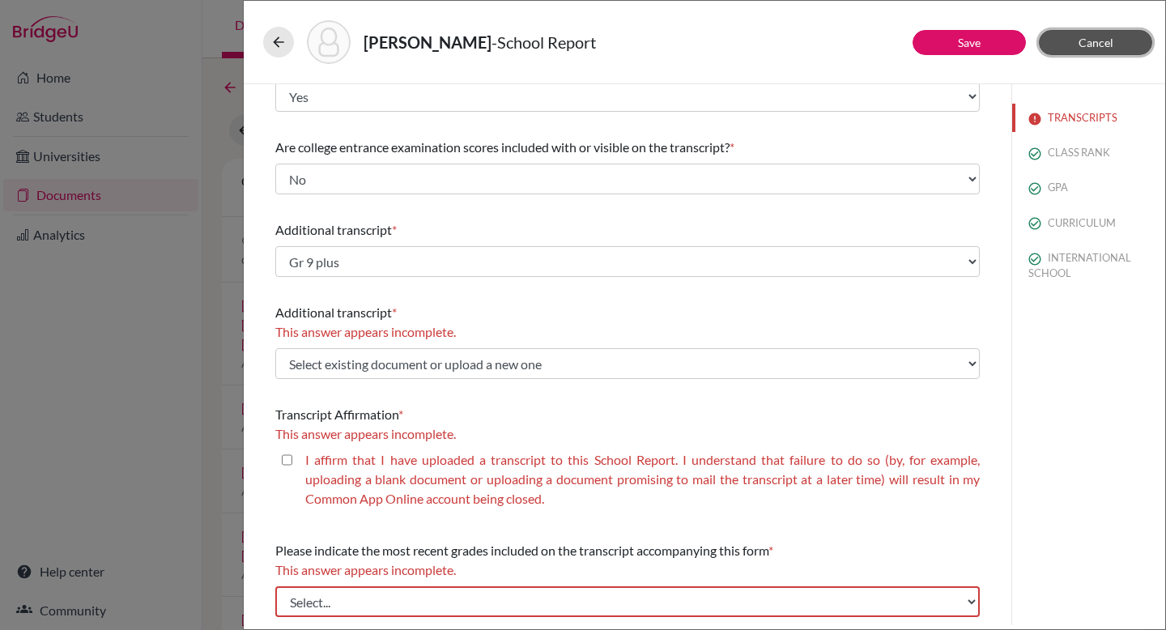
click at [1107, 45] on span "Cancel" at bounding box center [1095, 43] width 35 height 14
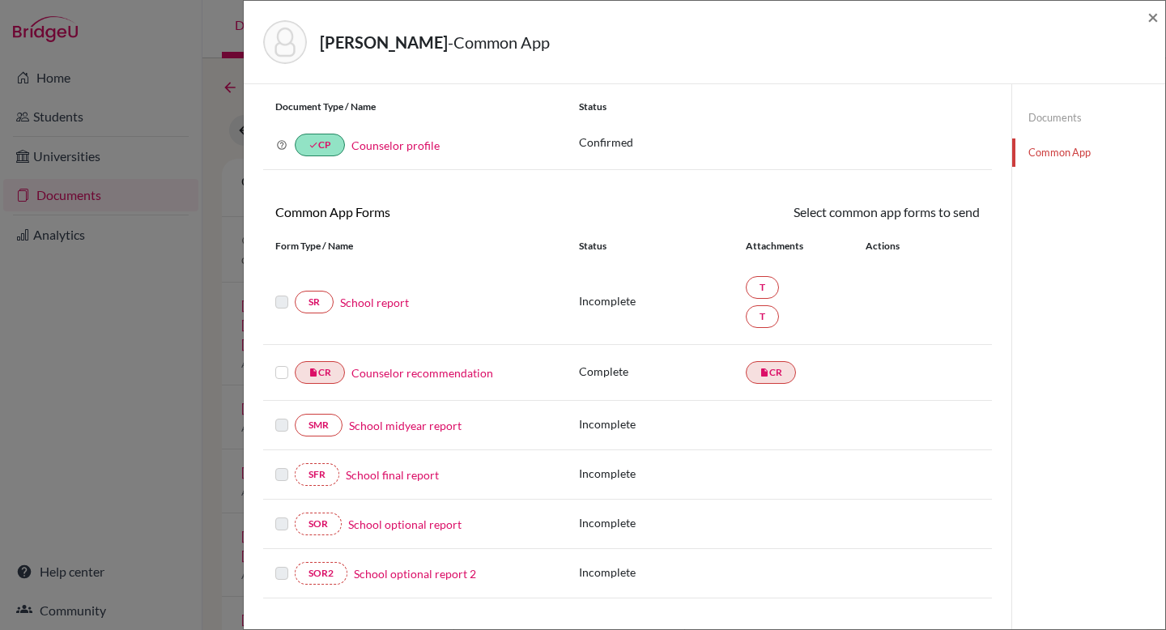
scroll to position [88, 0]
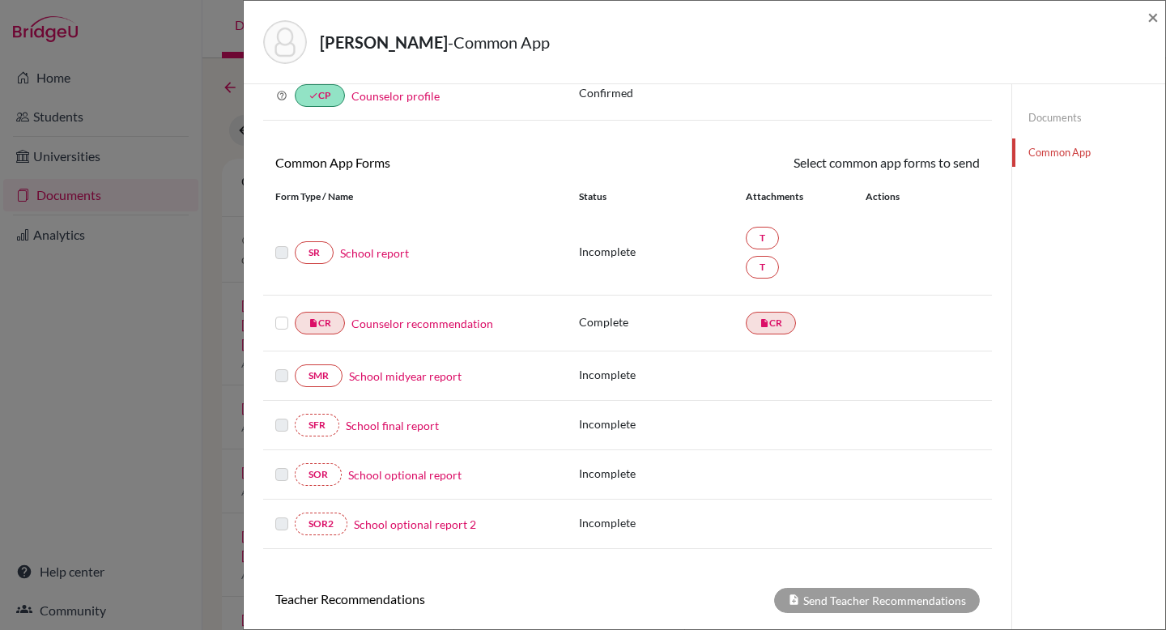
click at [1071, 115] on link "Documents" at bounding box center [1088, 118] width 153 height 28
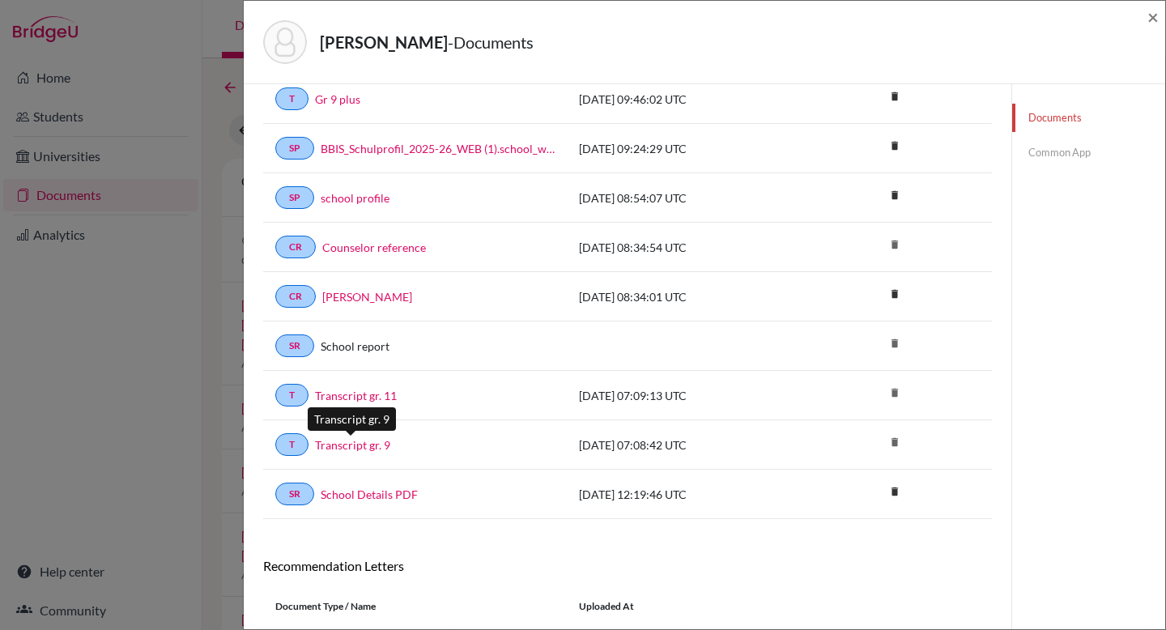
click at [379, 444] on link "Transcript gr. 9" at bounding box center [352, 444] width 75 height 17
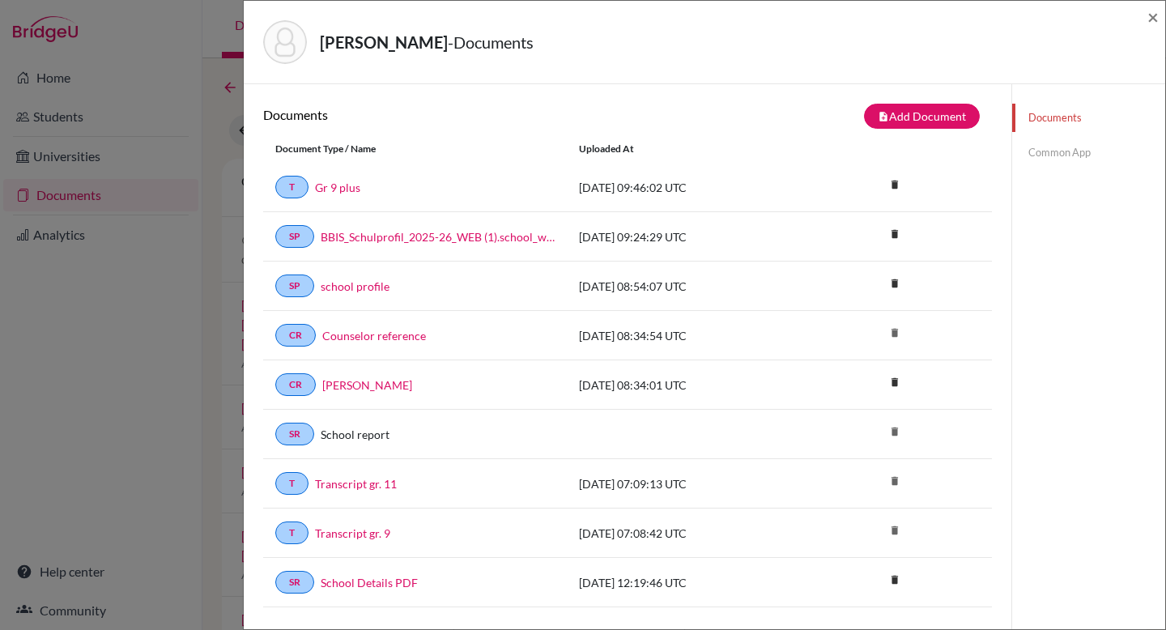
click at [1069, 147] on link "Common App" at bounding box center [1088, 152] width 153 height 28
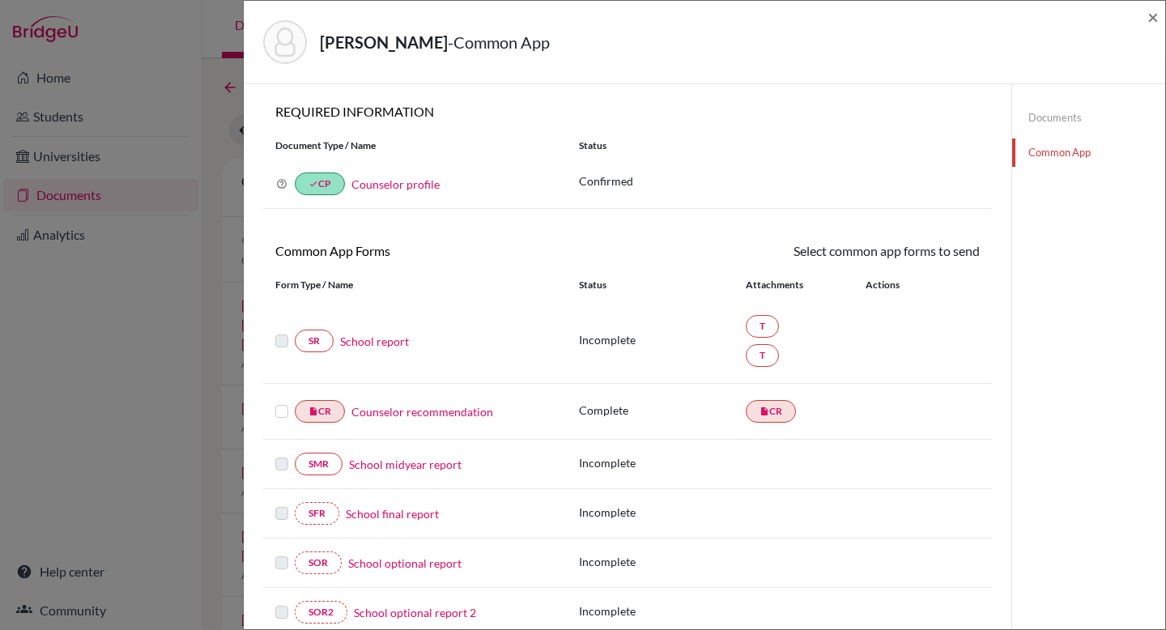
click at [403, 341] on link "School report" at bounding box center [374, 341] width 69 height 17
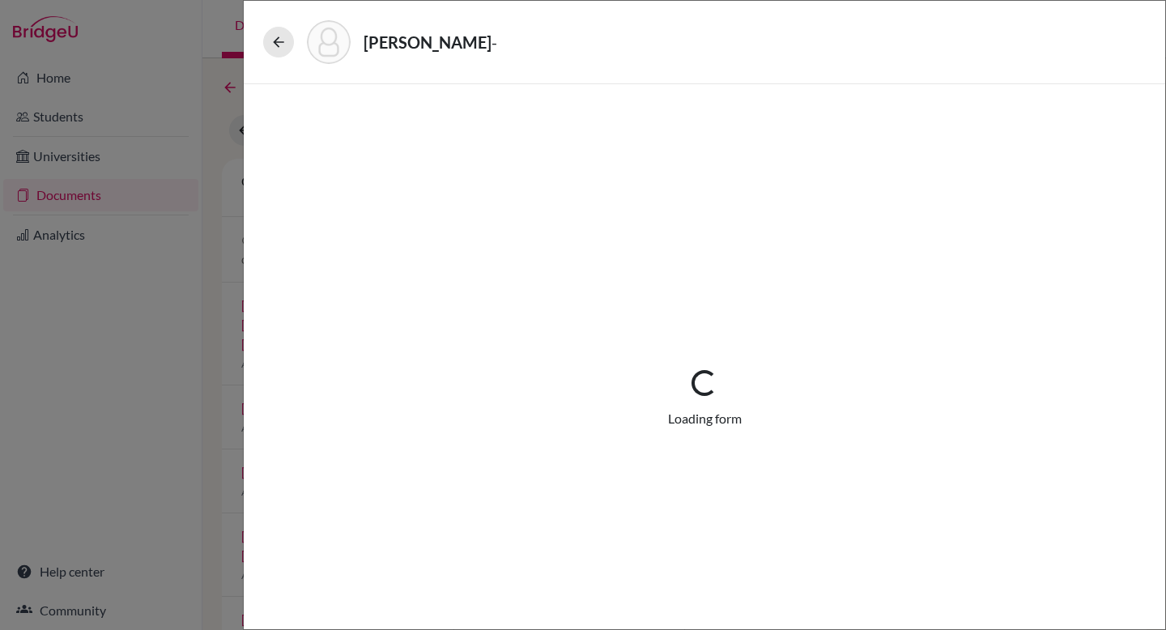
select select "3"
select select "662849"
select select "0"
select select "1"
select select "674455"
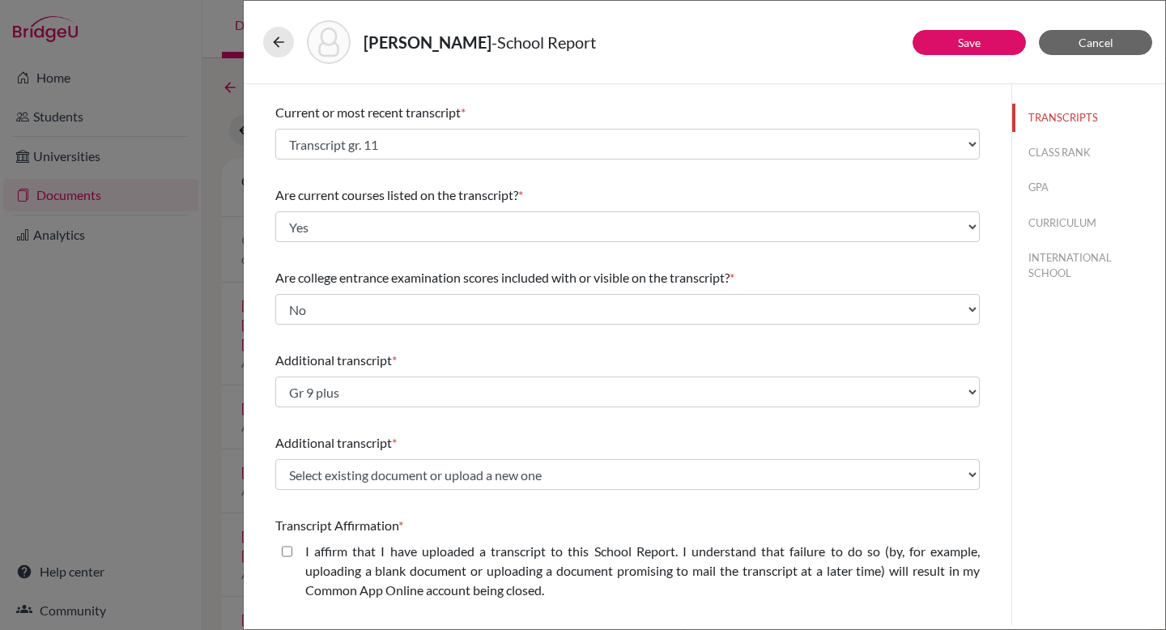
scroll to position [86, 0]
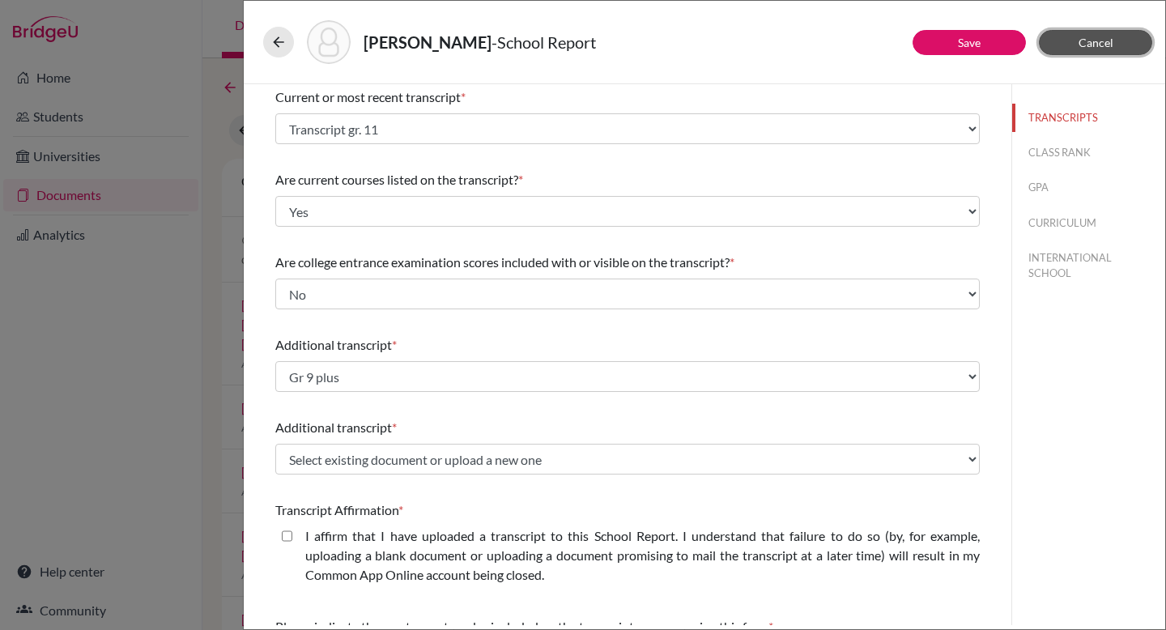
click at [1120, 34] on button "Cancel" at bounding box center [1095, 42] width 113 height 25
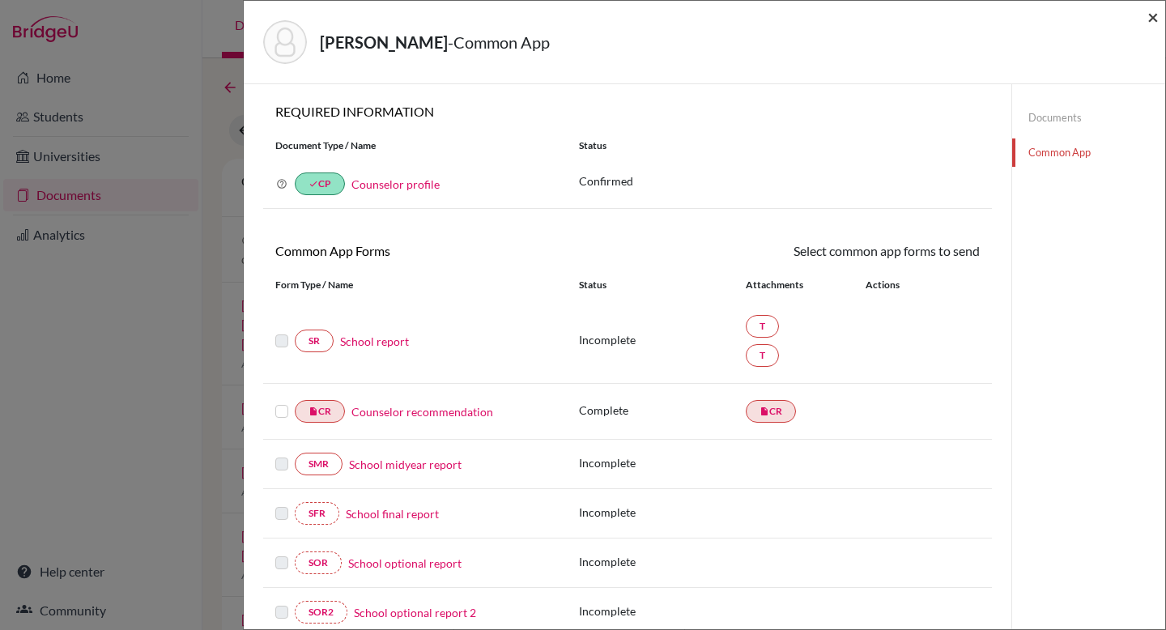
click at [1153, 12] on span "×" at bounding box center [1152, 16] width 11 height 23
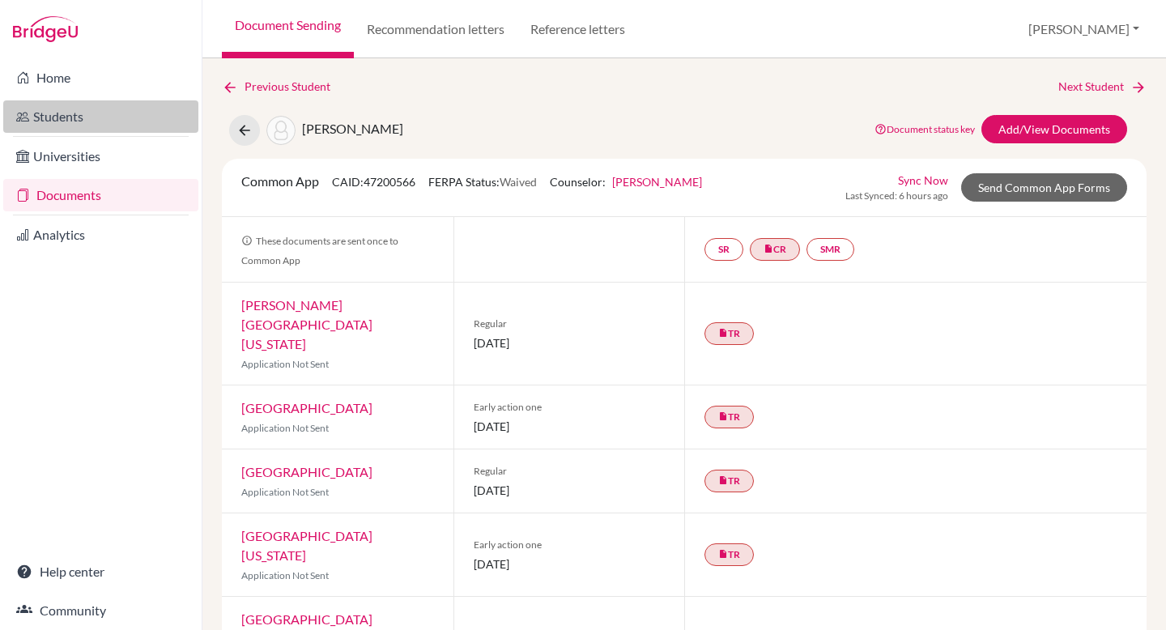
click at [121, 118] on link "Students" at bounding box center [100, 116] width 195 height 32
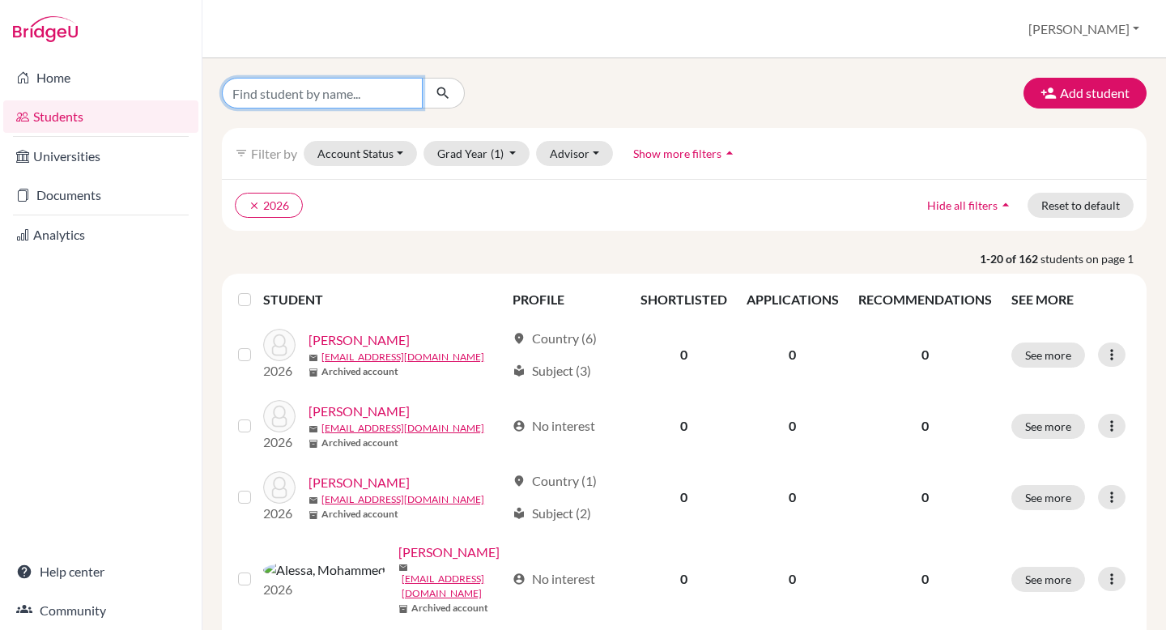
click at [249, 103] on input "Find student by name..." at bounding box center [322, 93] width 201 height 31
type input "[PERSON_NAME]"
click at [438, 96] on icon "submit" at bounding box center [443, 93] width 16 height 16
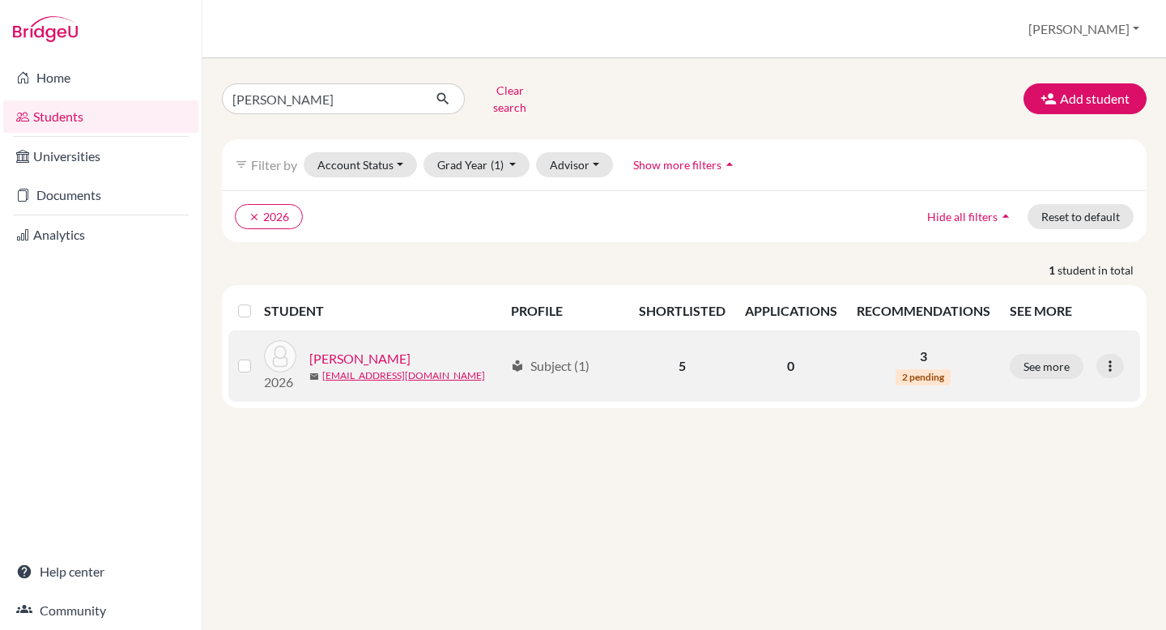
click at [395, 349] on link "[PERSON_NAME]" at bounding box center [359, 358] width 101 height 19
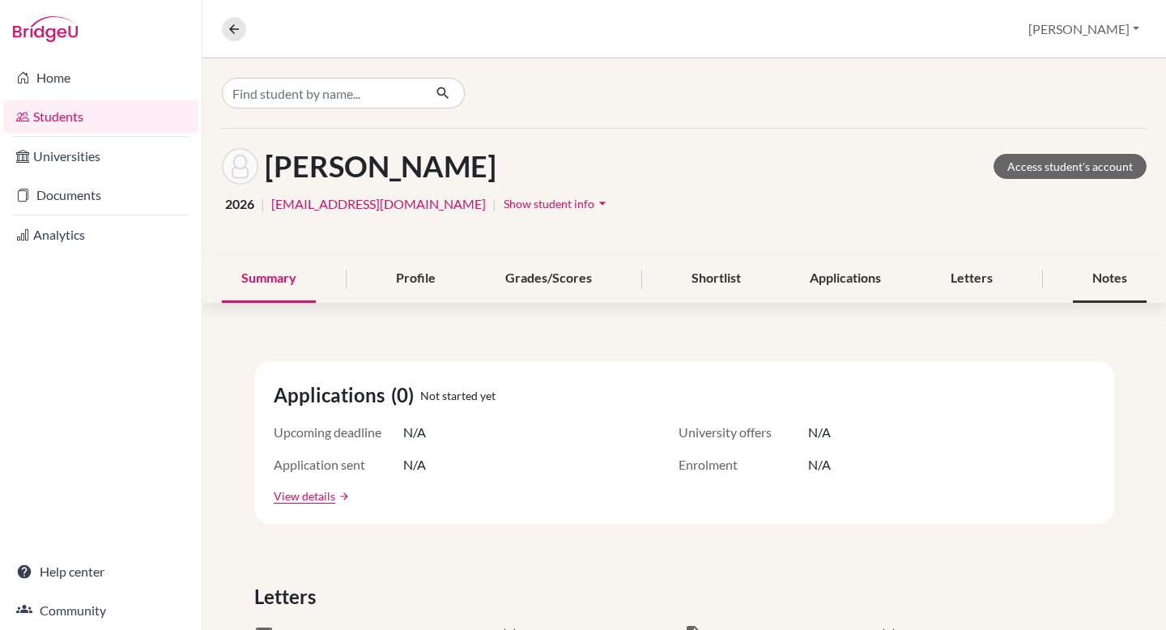
click at [1124, 271] on div "Notes" at bounding box center [1110, 279] width 74 height 48
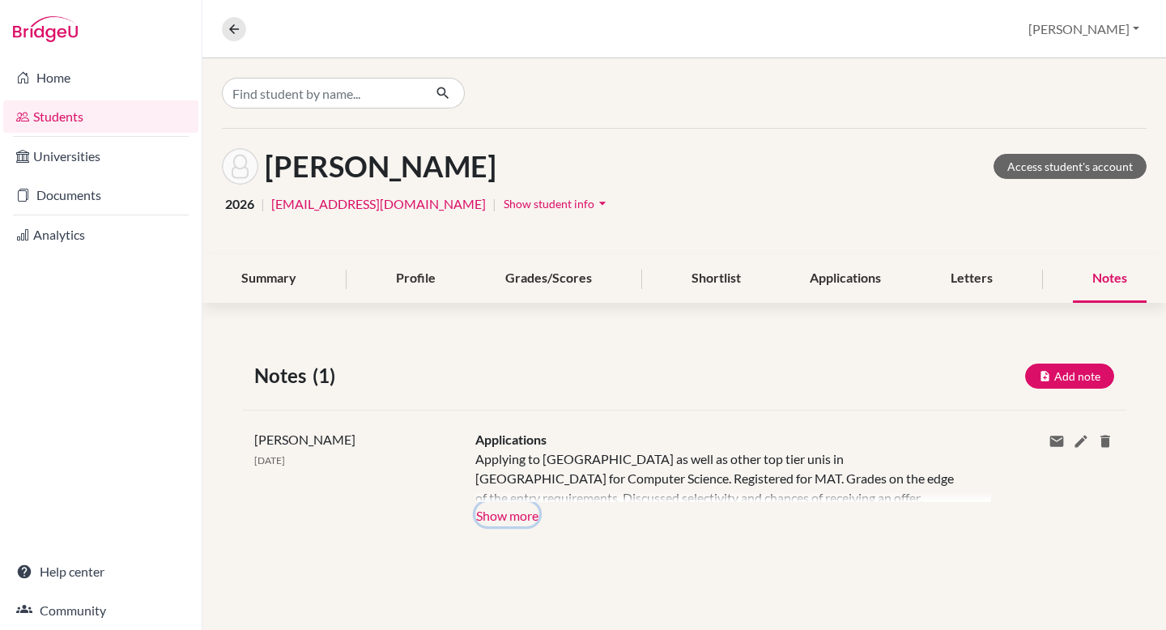
click at [520, 516] on button "Show more" at bounding box center [507, 514] width 64 height 24
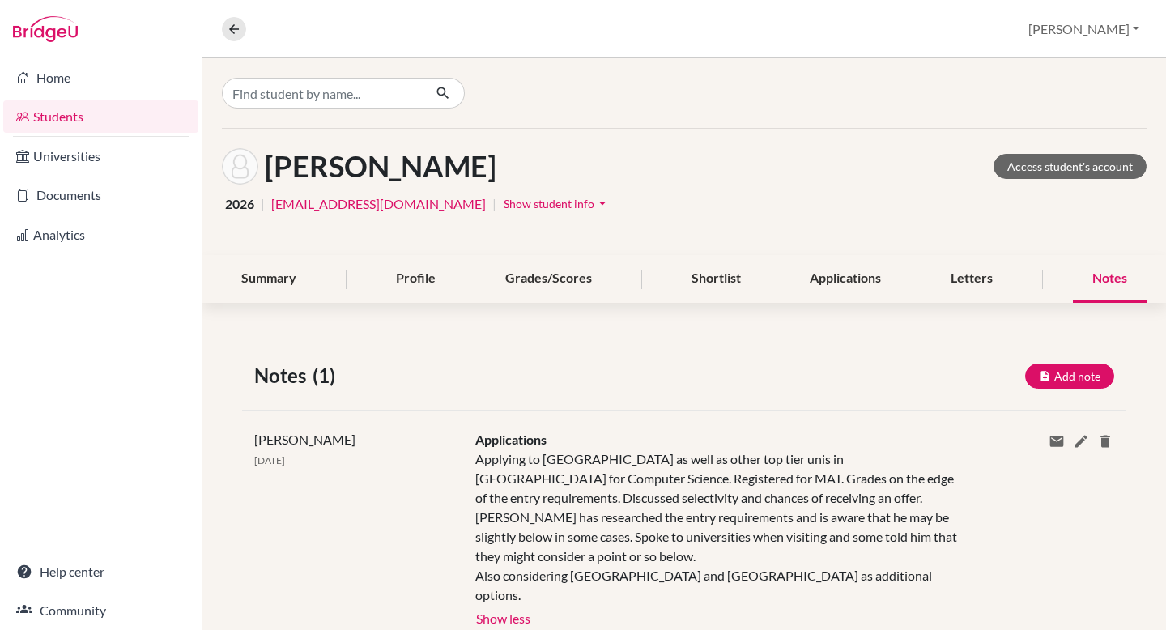
scroll to position [38, 0]
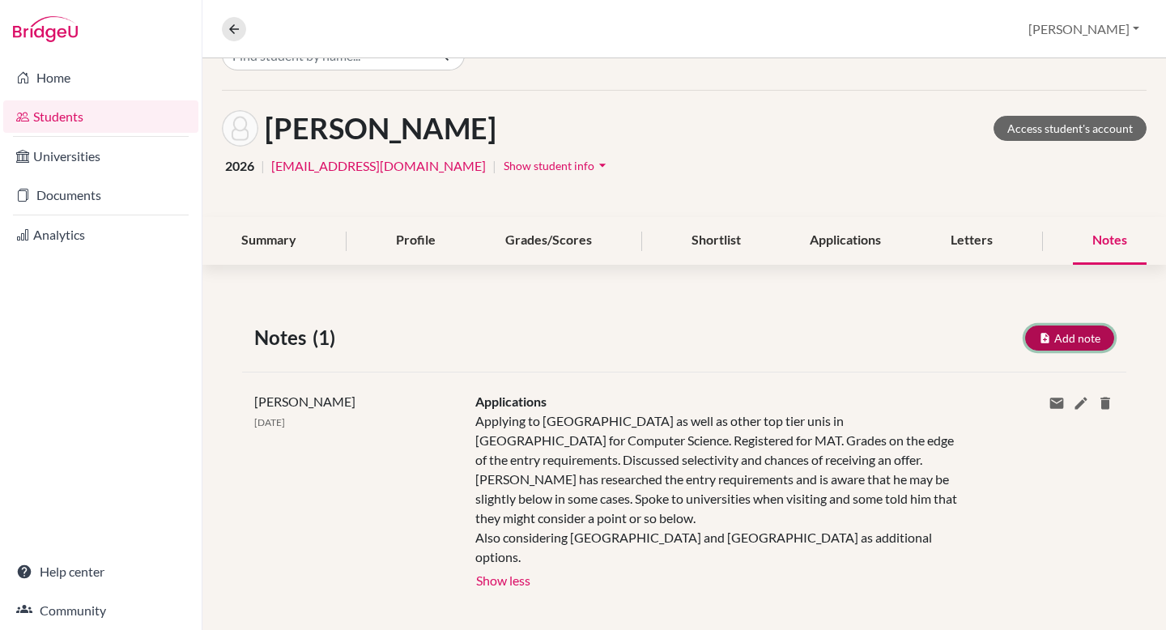
click at [1068, 339] on button "Add note" at bounding box center [1069, 337] width 89 height 25
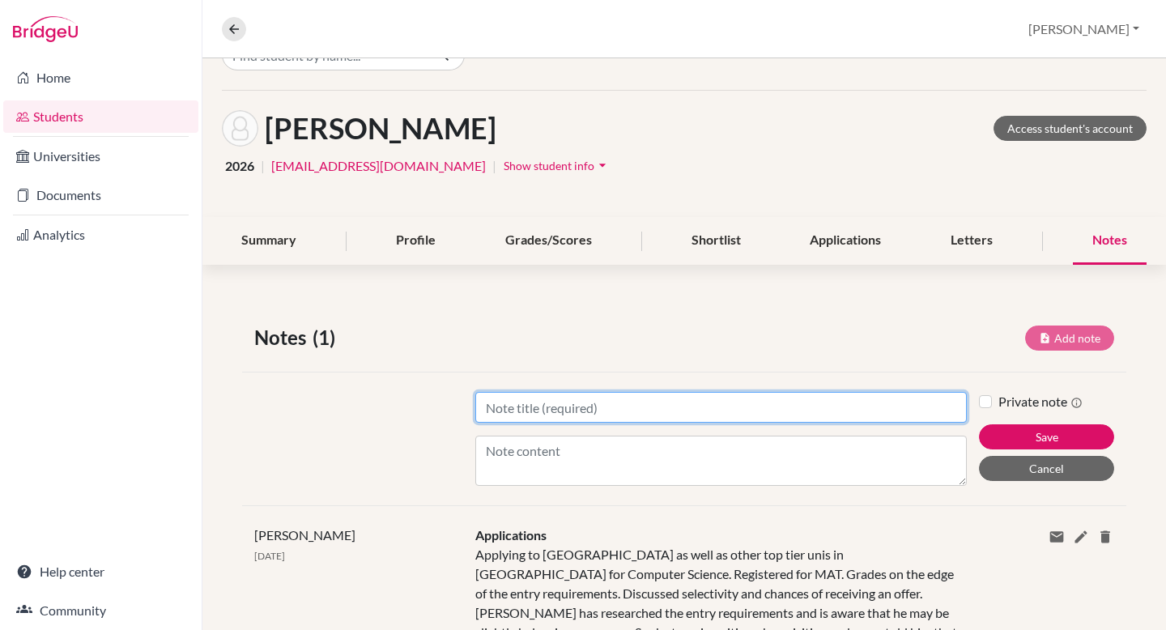
click at [555, 403] on input "Title" at bounding box center [720, 407] width 491 height 31
type input "U"
type input "UCAS"
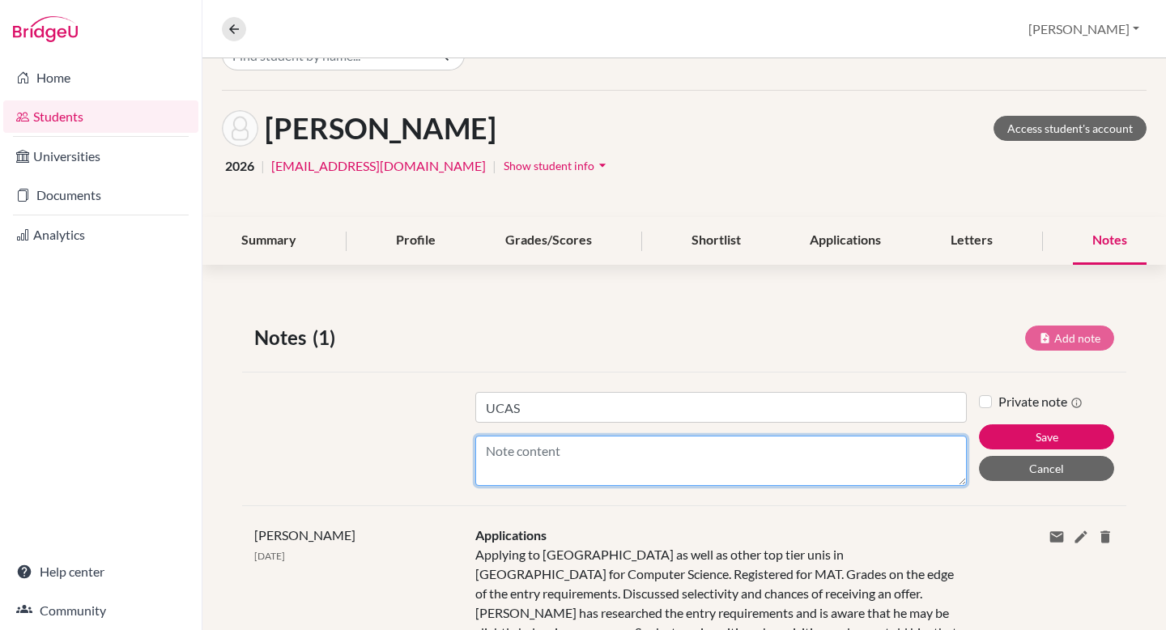
click at [497, 461] on textarea "Content" at bounding box center [720, 461] width 491 height 50
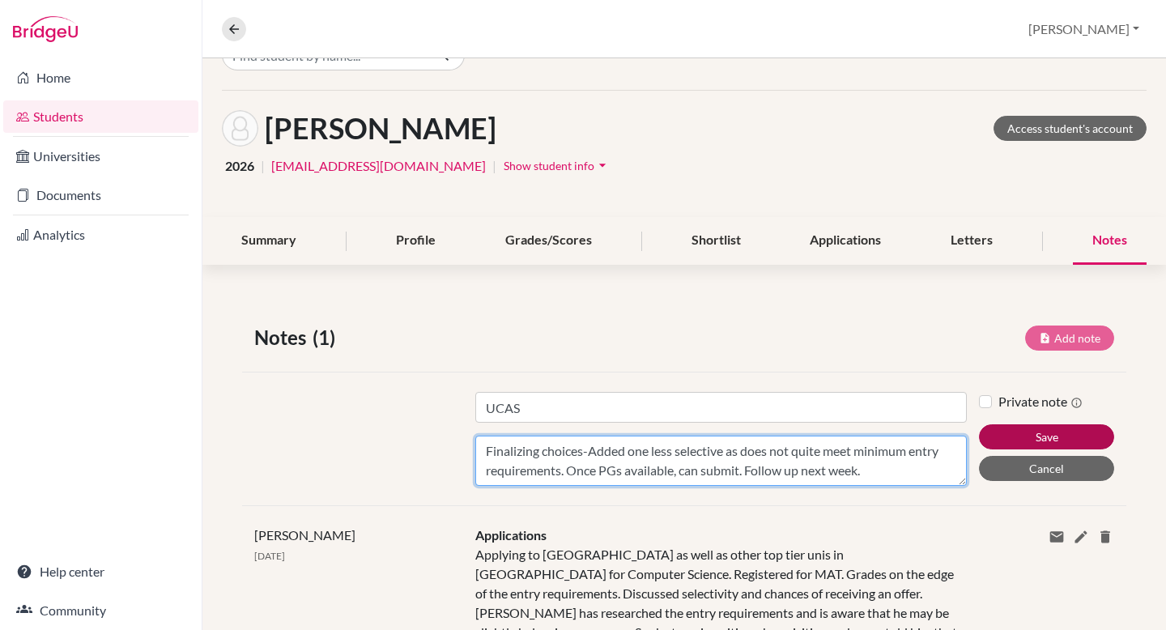
type textarea "Finalizing choices-Added one less selective as does not quite meet minimum entr…"
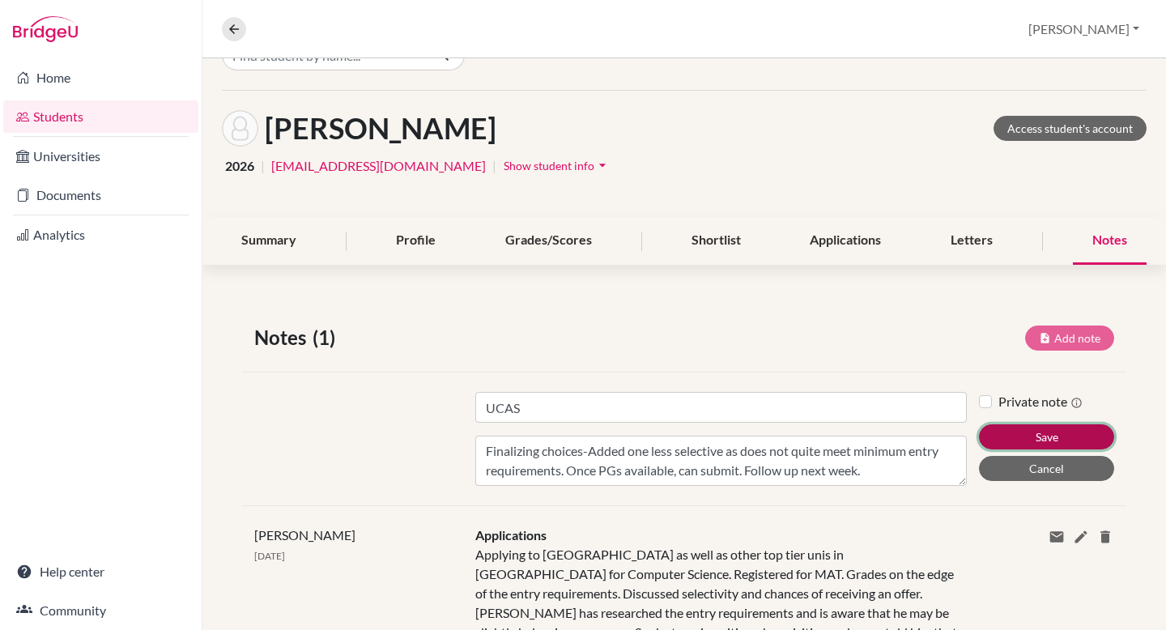
click at [1022, 435] on button "Save" at bounding box center [1046, 436] width 135 height 25
